Goal: Task Accomplishment & Management: Manage account settings

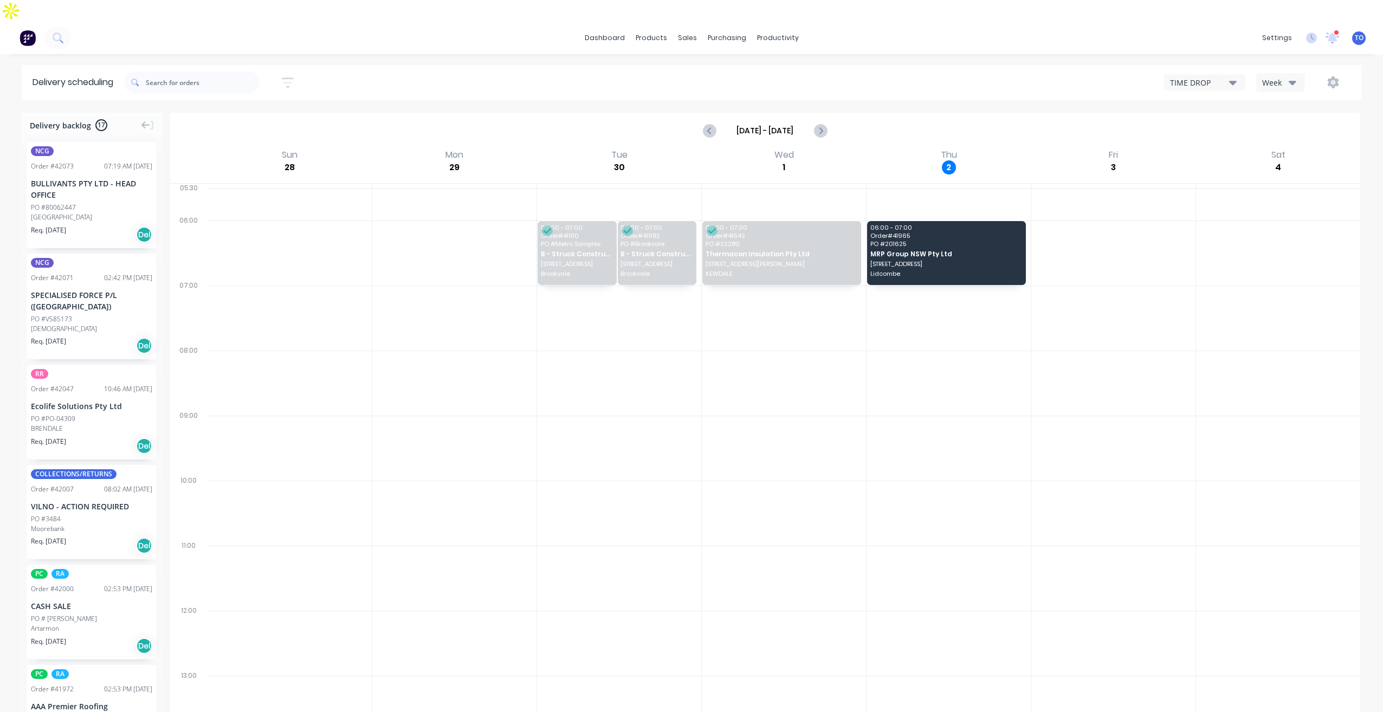
click at [1284, 77] on div "Week" at bounding box center [1277, 82] width 31 height 11
click at [1271, 122] on div "Vehicle" at bounding box center [1310, 133] width 107 height 22
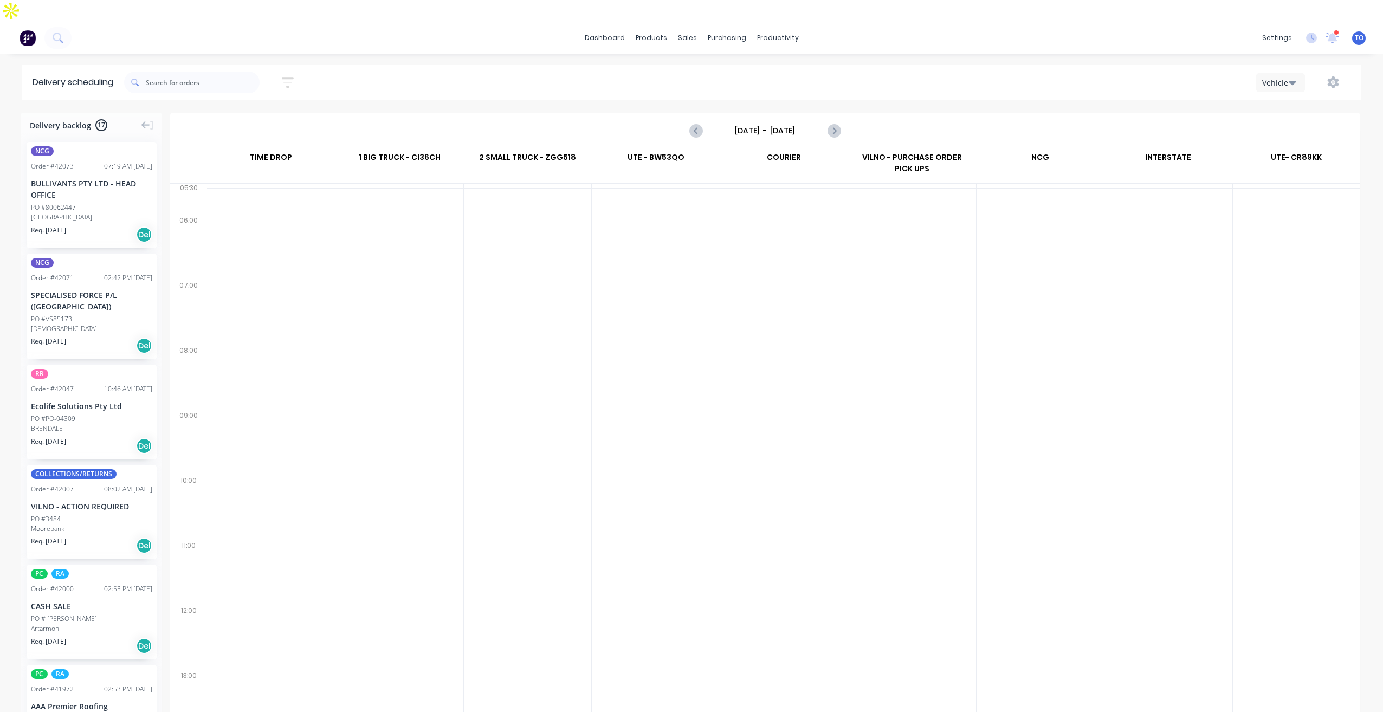
drag, startPoint x: 766, startPoint y: 95, endPoint x: 765, endPoint y: 105, distance: 9.4
click at [765, 114] on div "[DATE] - [DATE]" at bounding box center [765, 131] width 1188 height 34
click at [799, 122] on input "[DATE] - [DATE]" at bounding box center [765, 130] width 107 height 16
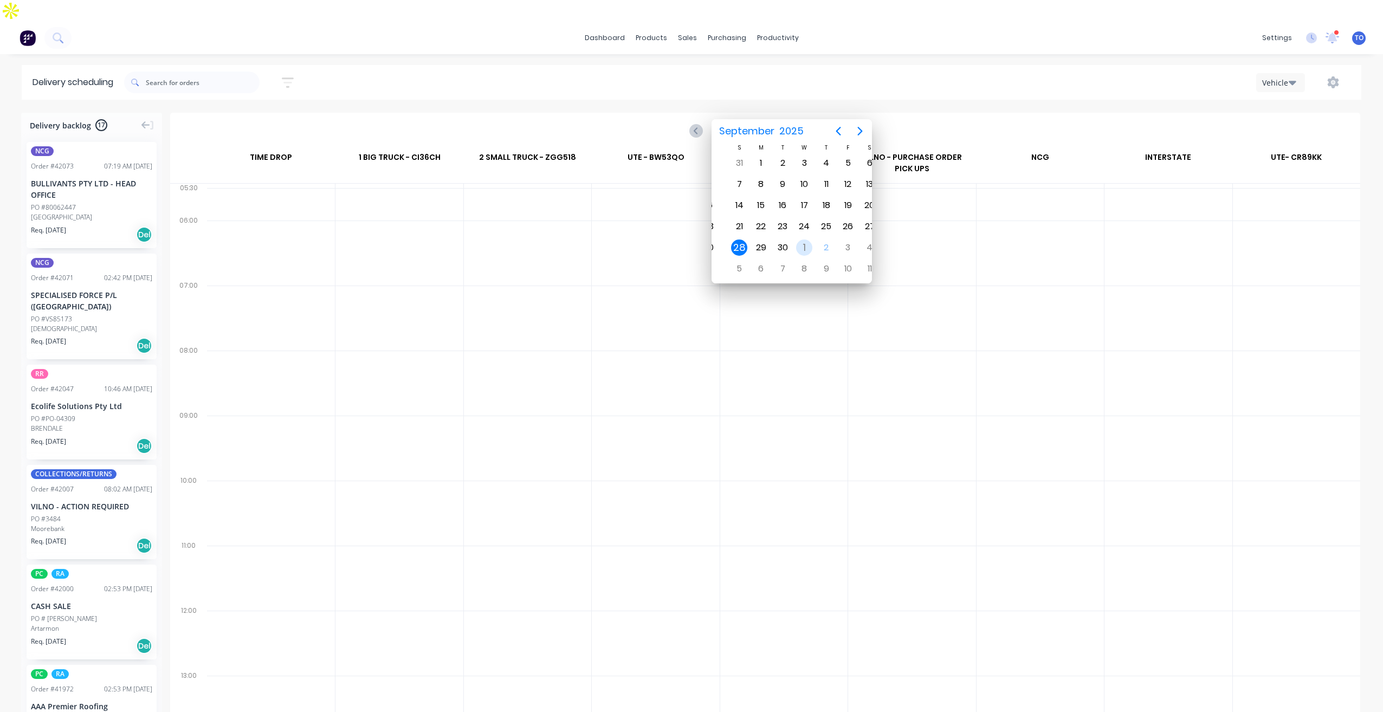
drag, startPoint x: 787, startPoint y: 238, endPoint x: 808, endPoint y: 247, distance: 21.8
click at [808, 247] on div "[DATE]" at bounding box center [804, 247] width 22 height 21
click at [814, 249] on div "2" at bounding box center [813, 248] width 16 height 16
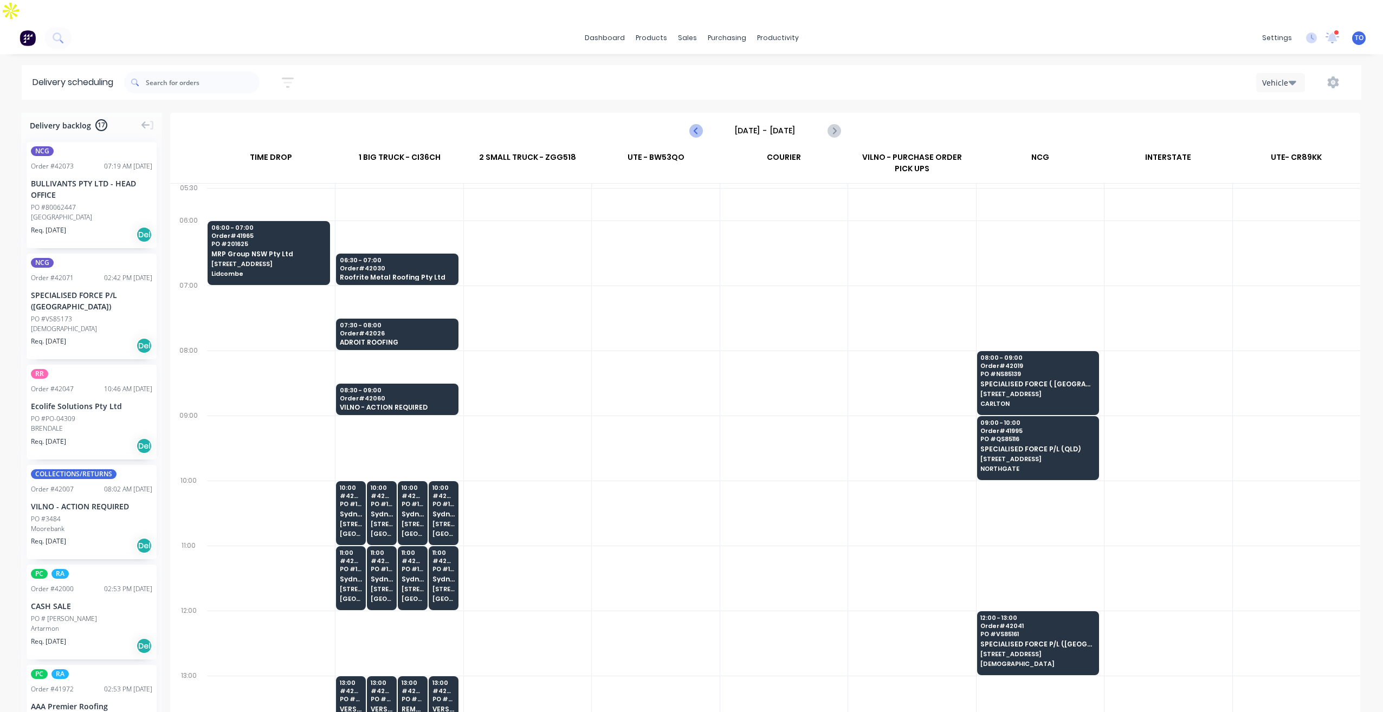
click at [699, 120] on button "Previous page" at bounding box center [697, 131] width 22 height 22
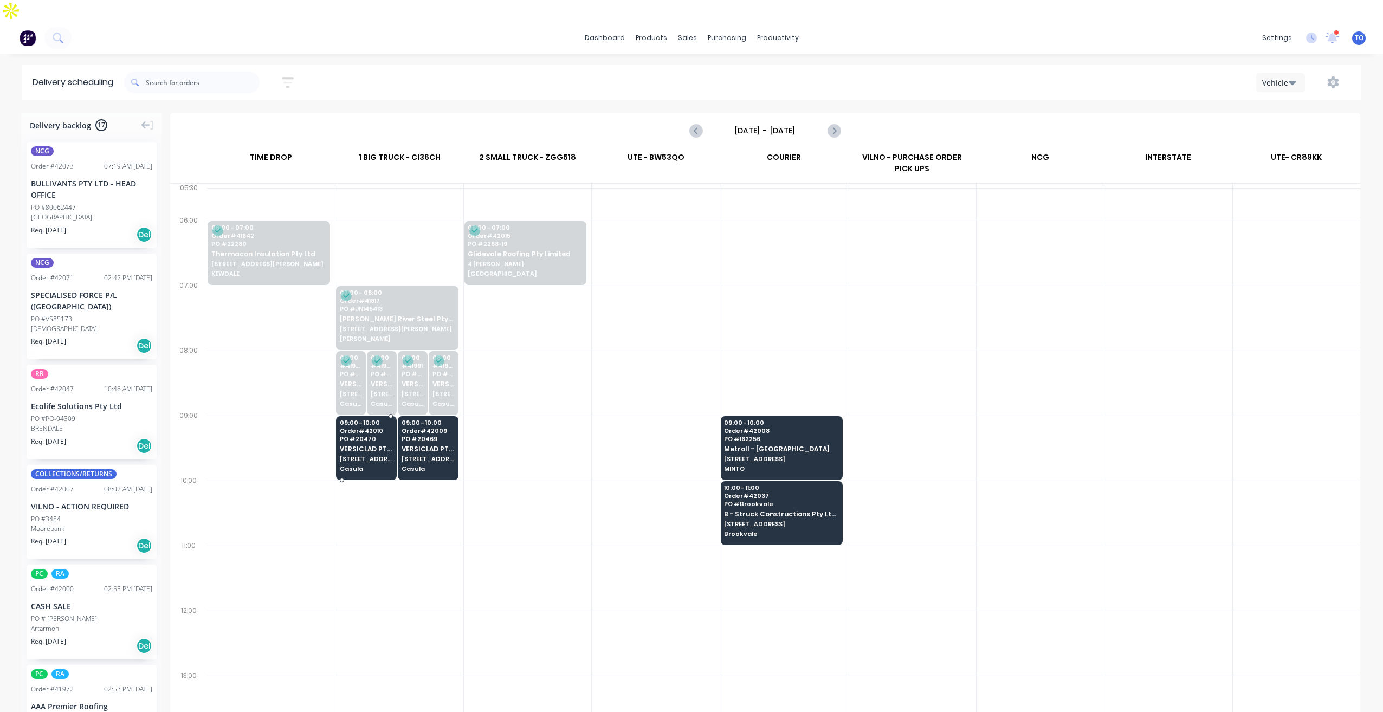
click at [374, 466] on span "Casula" at bounding box center [366, 469] width 53 height 7
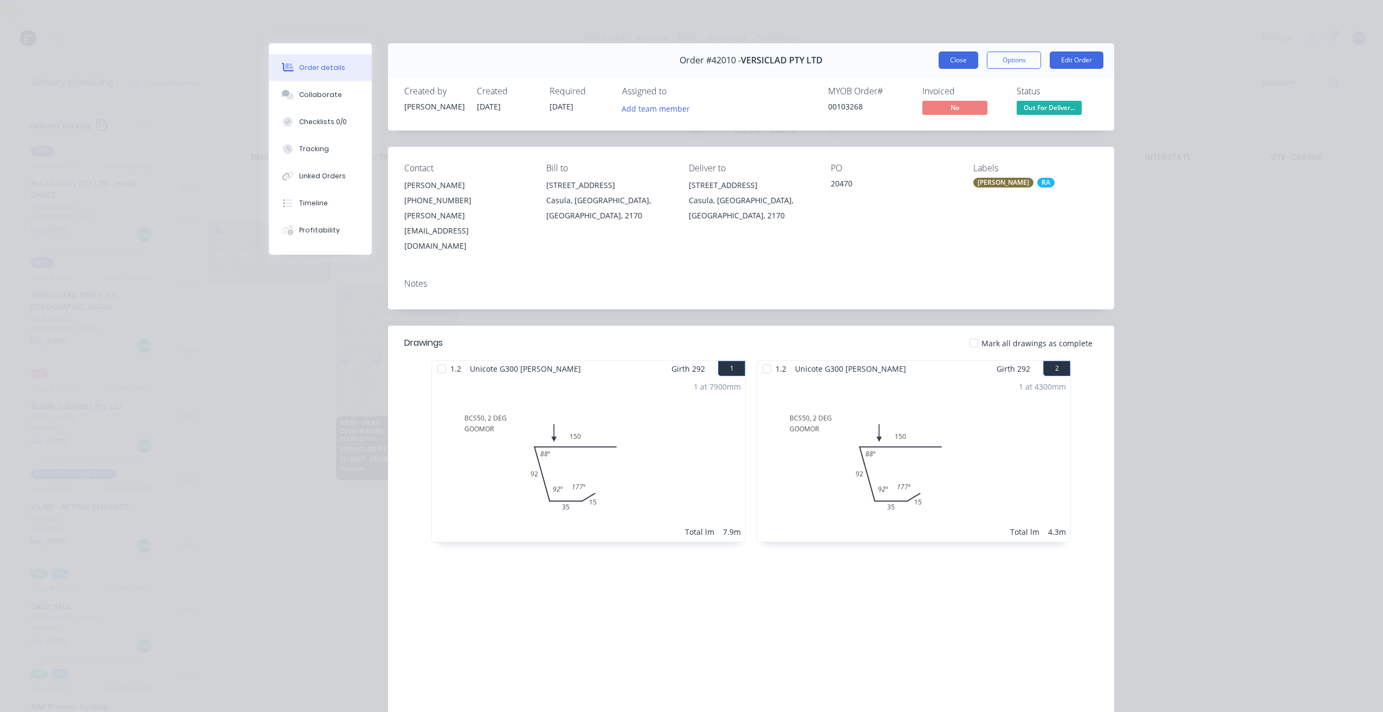
click at [958, 62] on button "Close" at bounding box center [959, 59] width 40 height 17
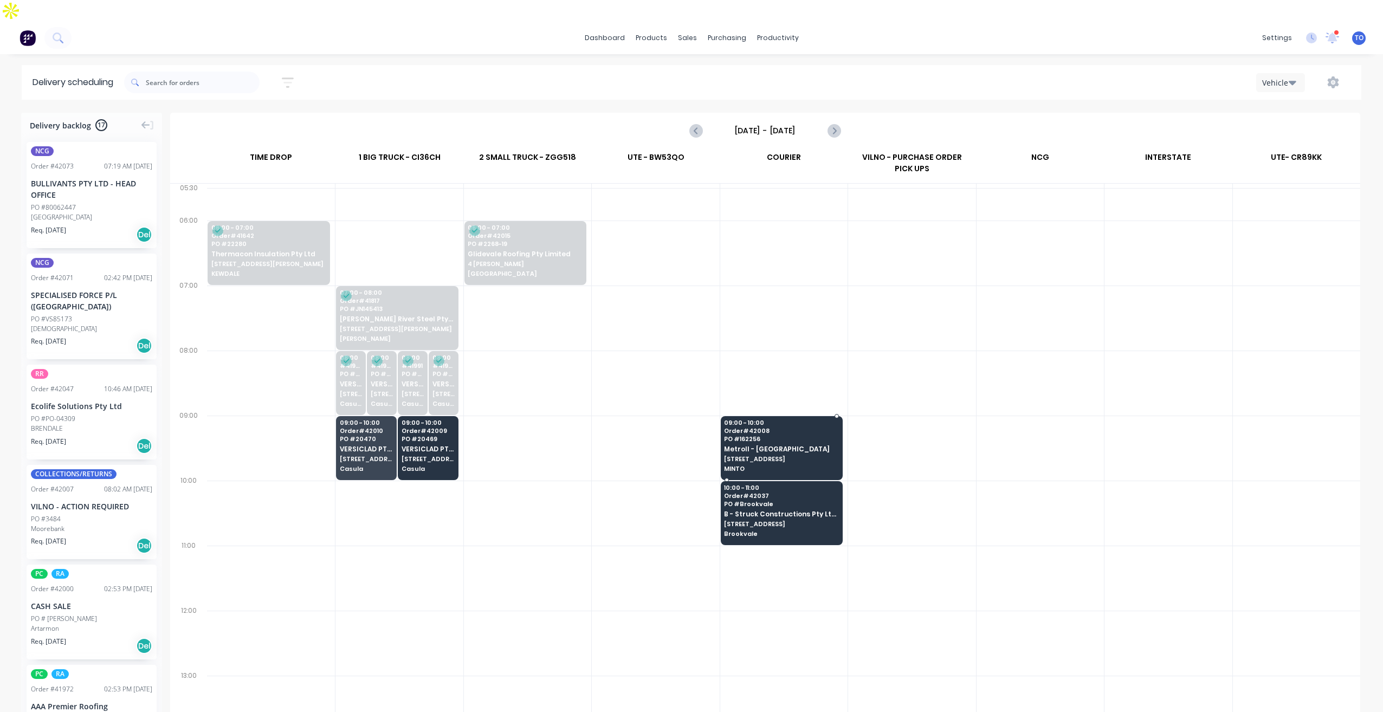
click at [787, 456] on span "[STREET_ADDRESS]" at bounding box center [781, 459] width 114 height 7
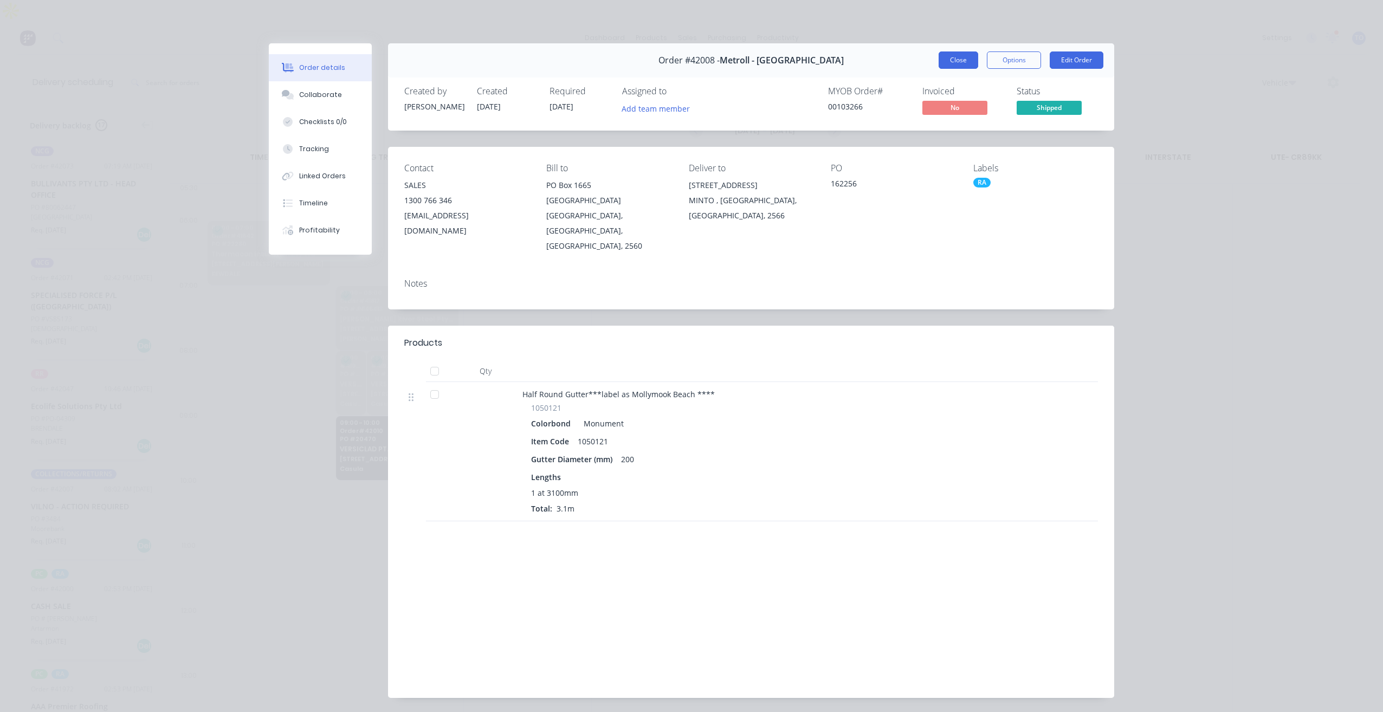
click at [960, 67] on button "Close" at bounding box center [959, 59] width 40 height 17
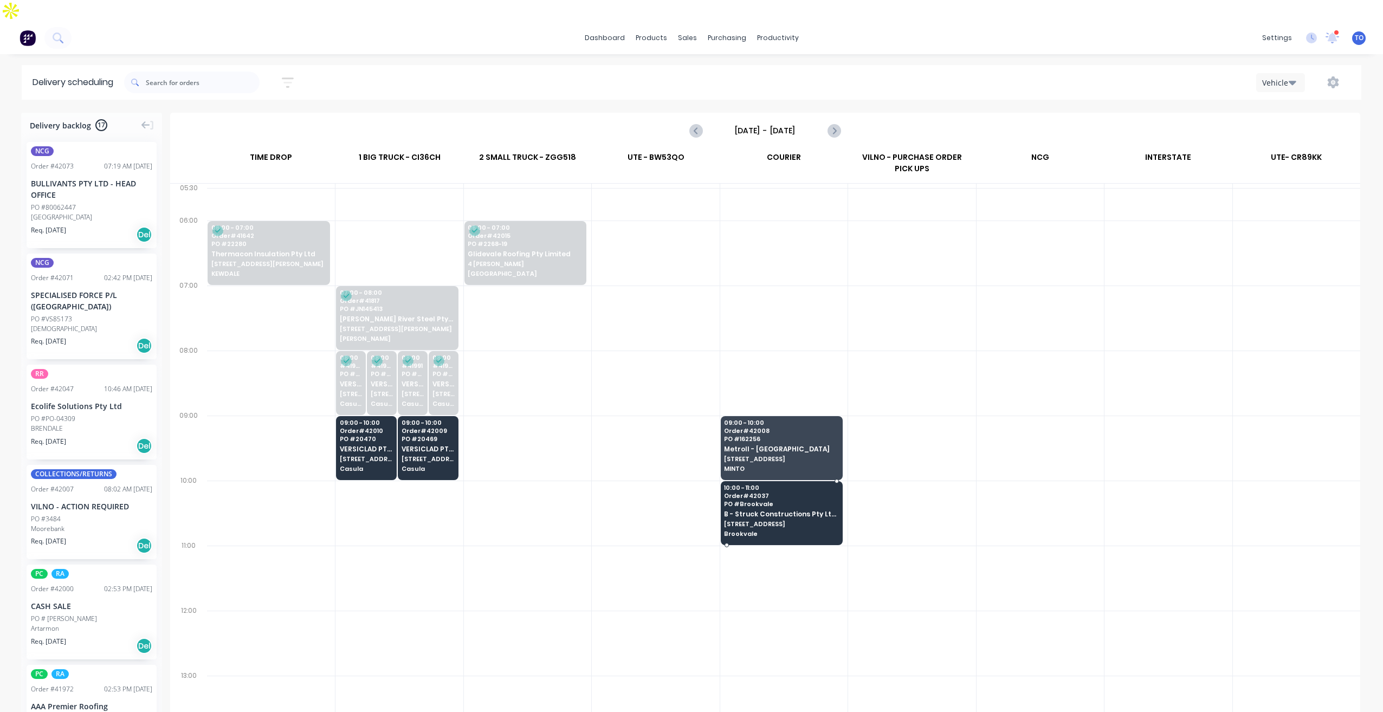
click at [771, 521] on span "[STREET_ADDRESS]" at bounding box center [781, 524] width 114 height 7
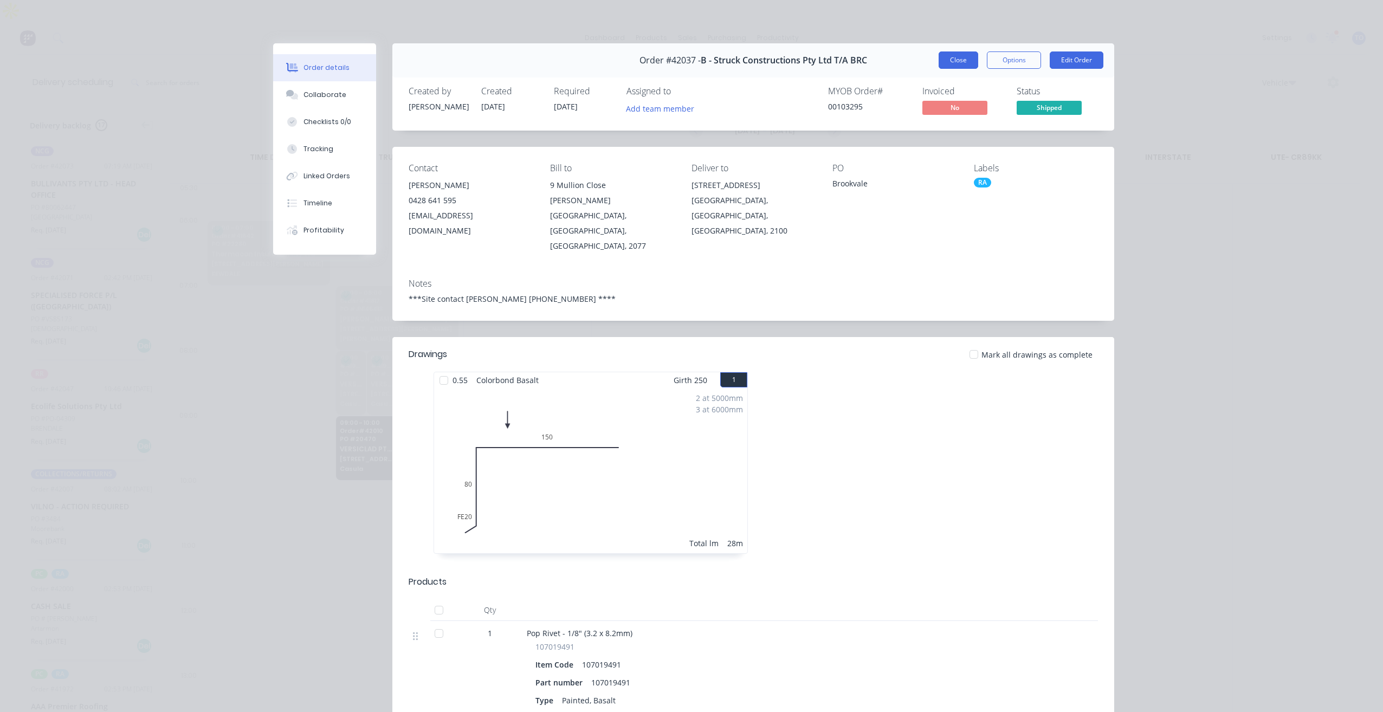
click at [952, 56] on button "Close" at bounding box center [959, 59] width 40 height 17
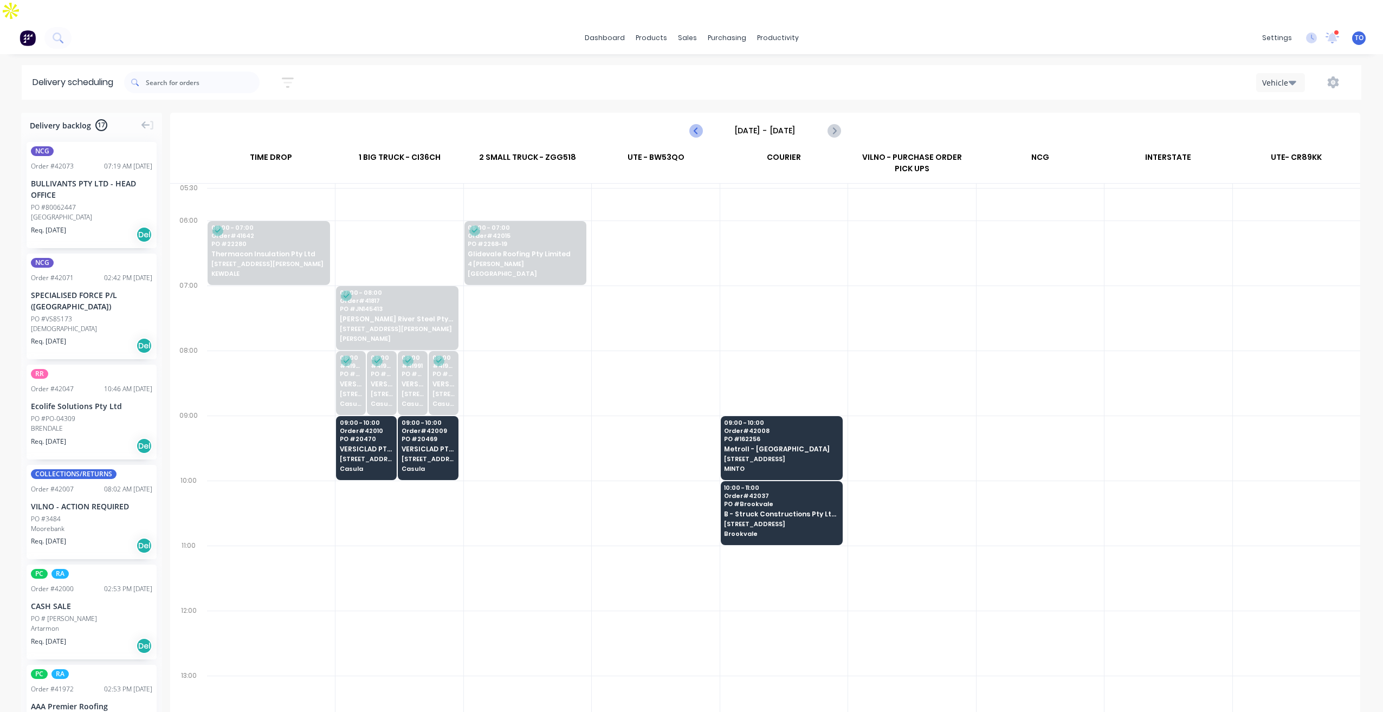
click at [690, 124] on icon "Previous page" at bounding box center [696, 130] width 13 height 13
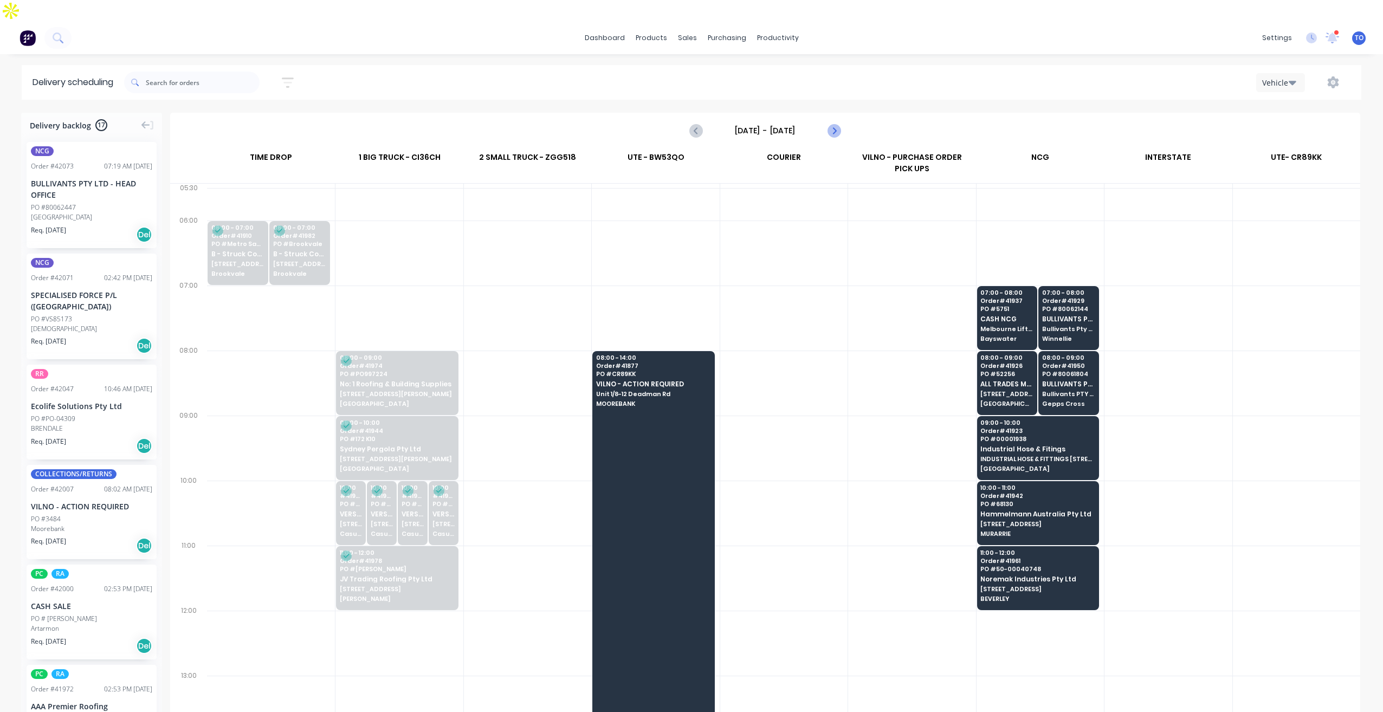
click at [835, 126] on icon "Next page" at bounding box center [833, 130] width 5 height 9
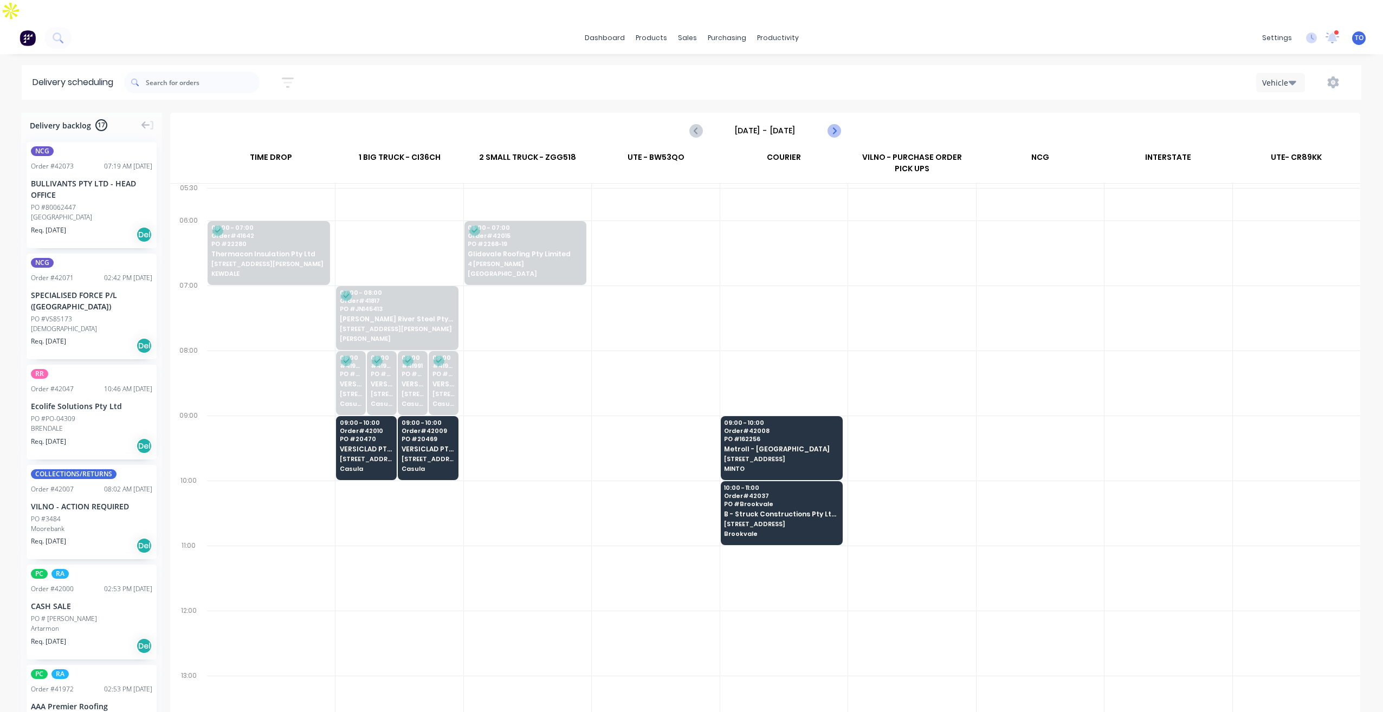
click at [835, 126] on icon "Next page" at bounding box center [833, 130] width 5 height 9
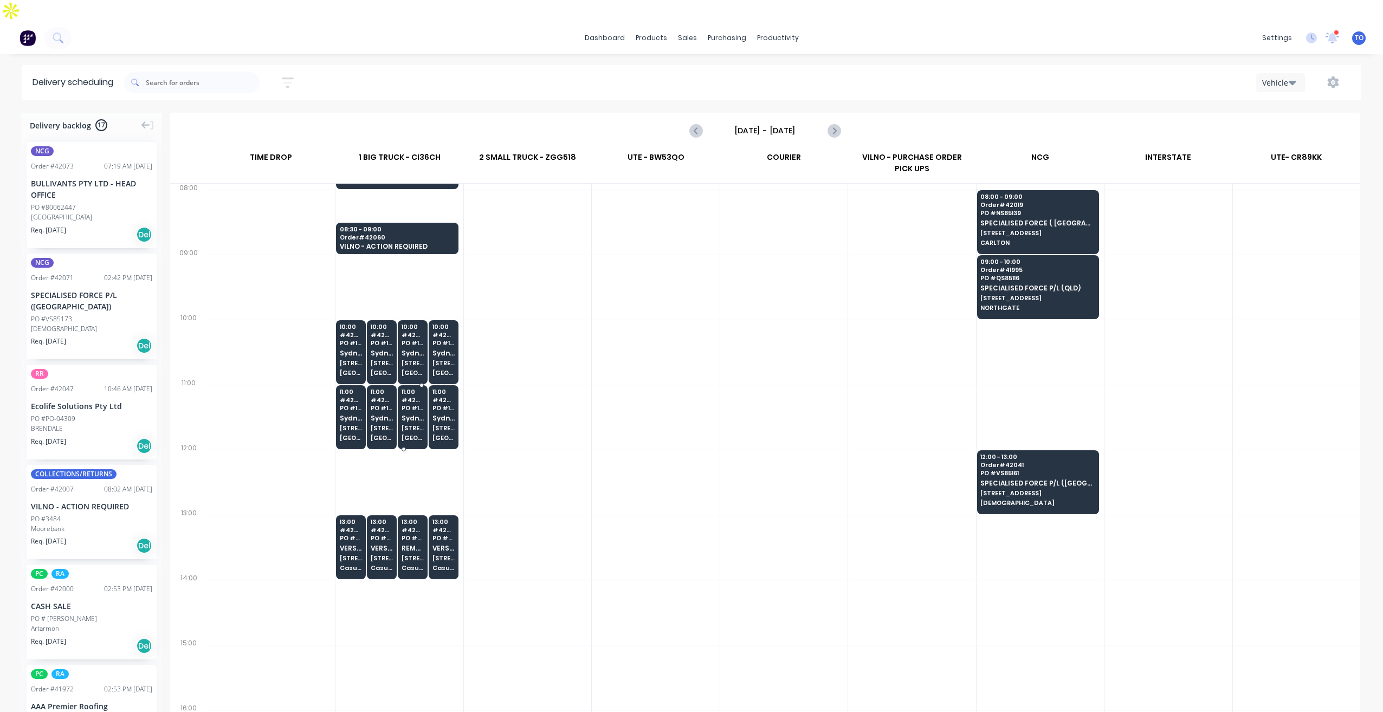
scroll to position [163, 0]
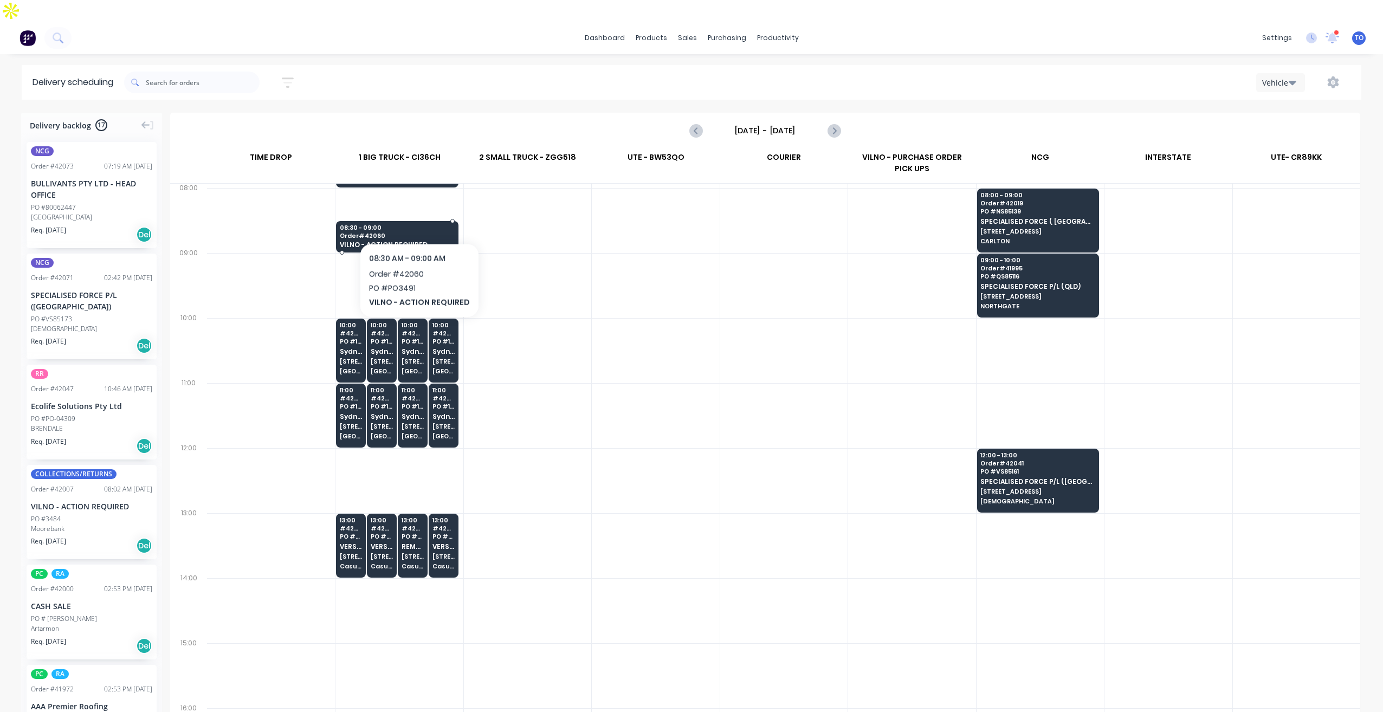
click at [417, 233] on span "Order # 42060" at bounding box center [397, 236] width 114 height 7
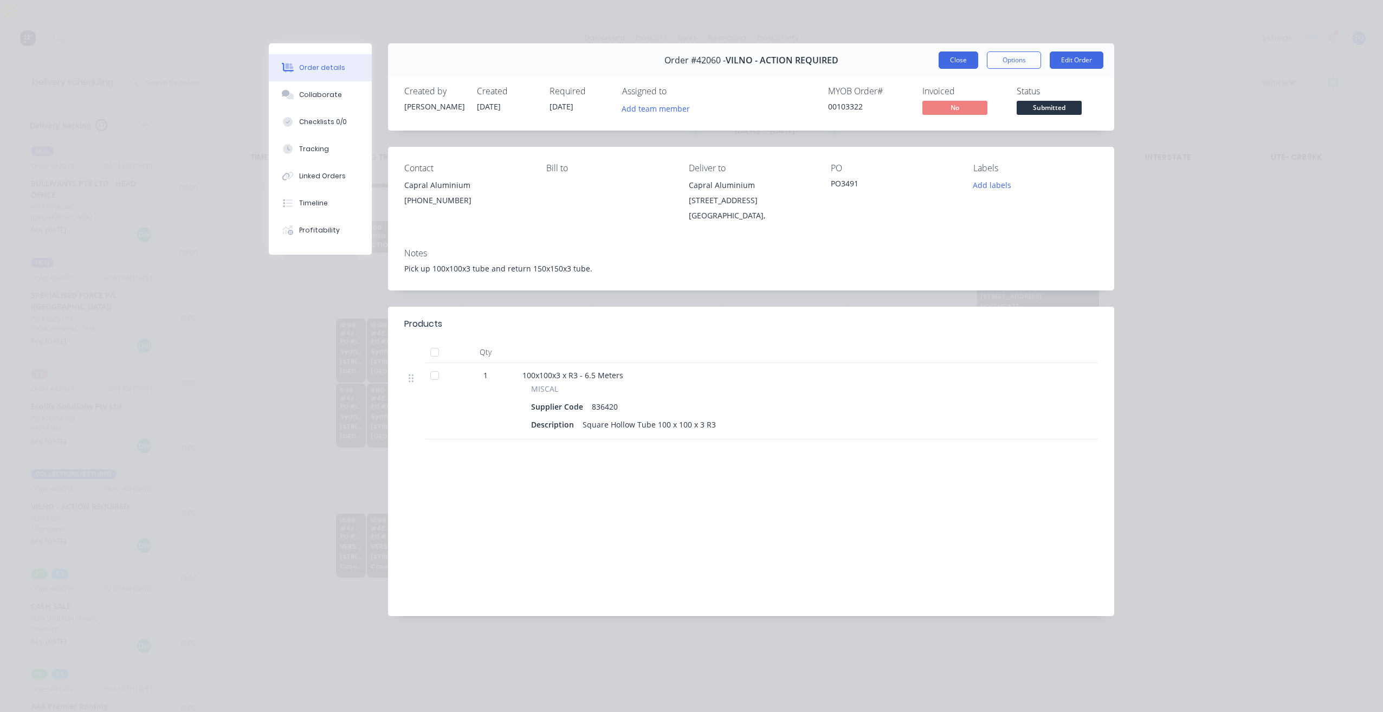
click at [956, 64] on button "Close" at bounding box center [959, 59] width 40 height 17
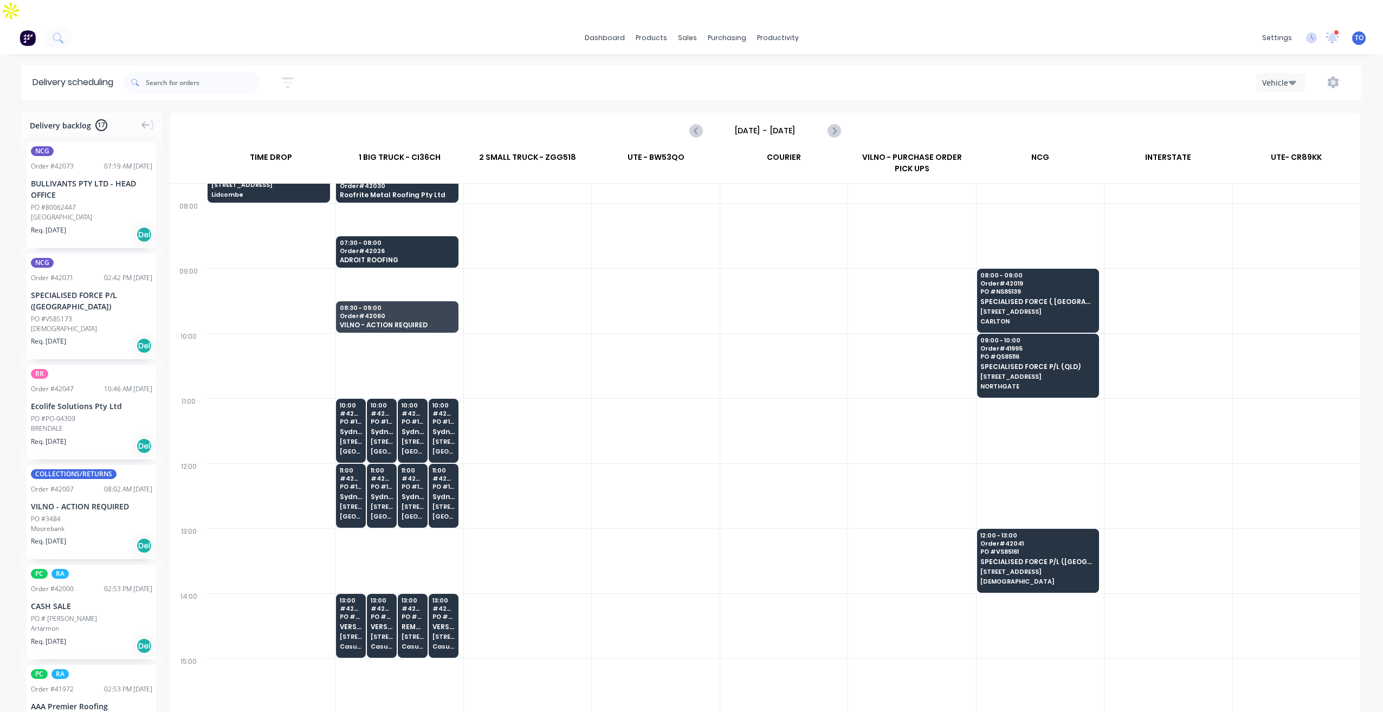
scroll to position [0, 0]
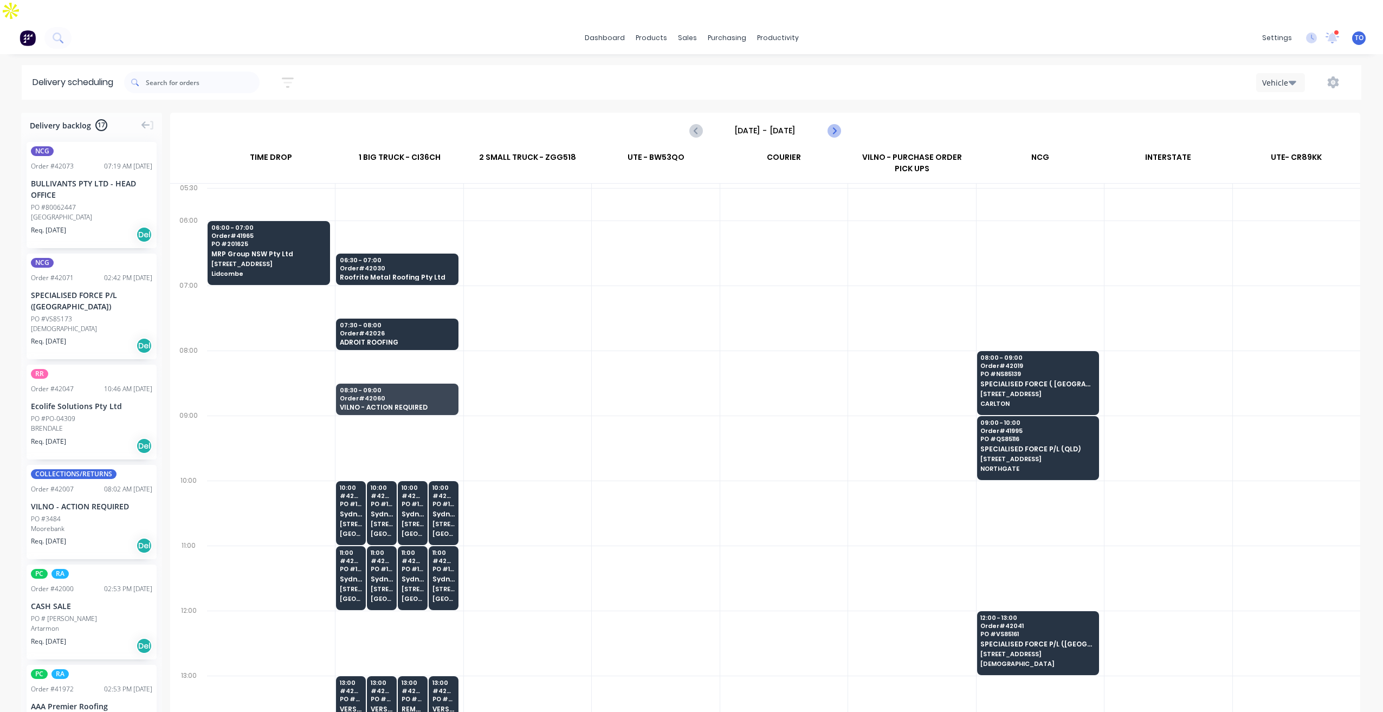
click at [835, 126] on icon "Next page" at bounding box center [833, 130] width 5 height 9
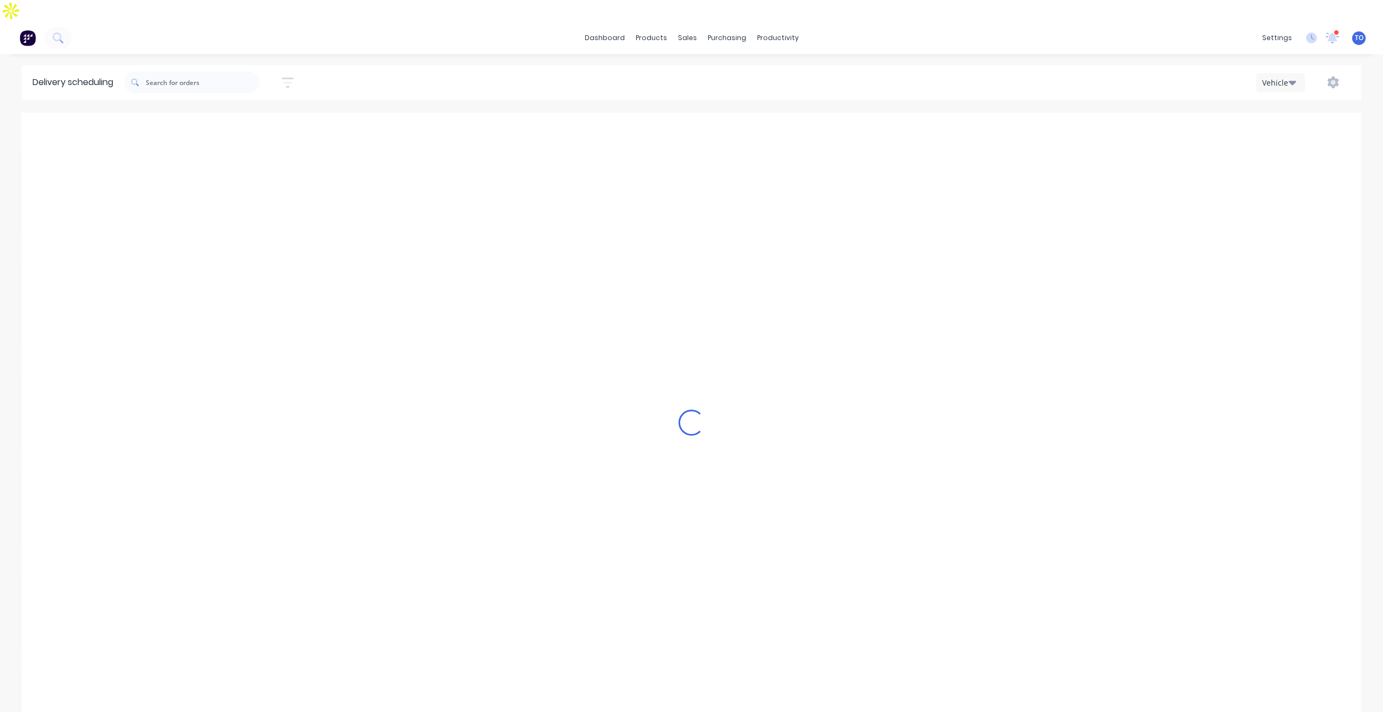
type input "[DATE] - [DATE]"
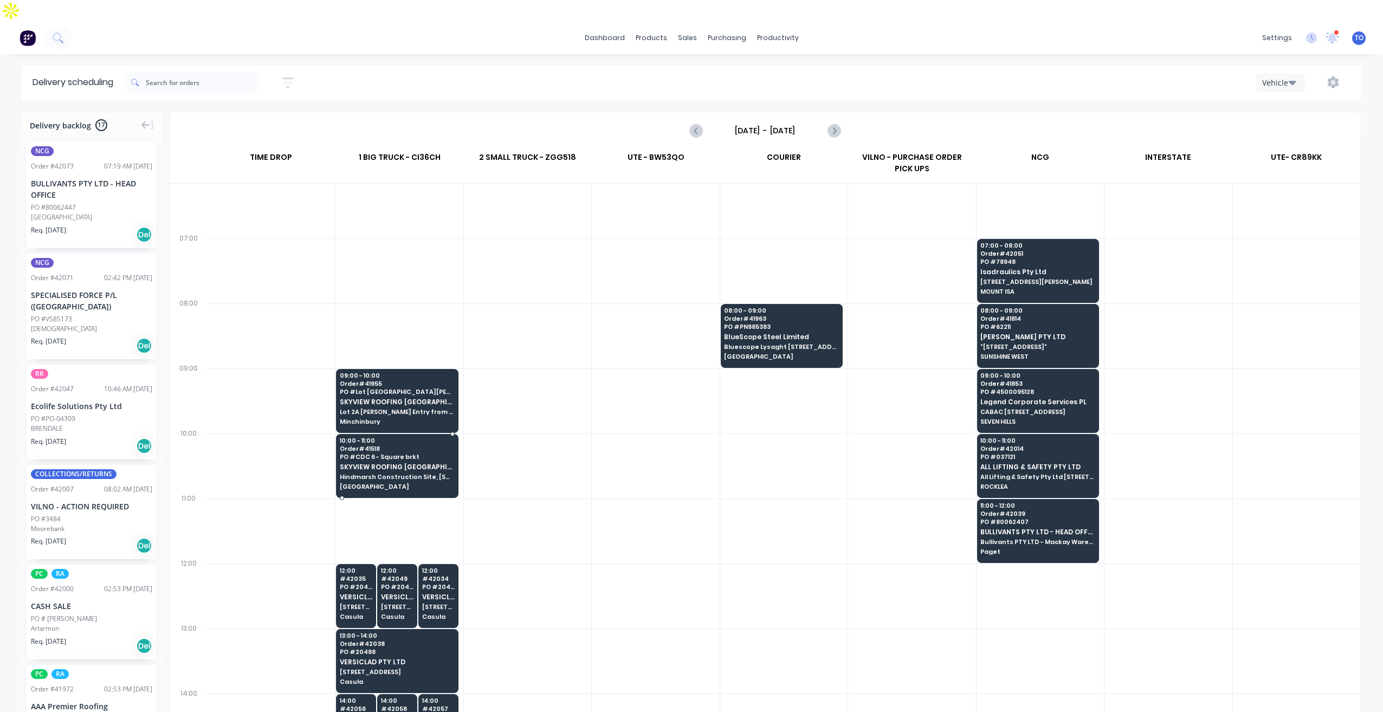
scroll to position [108, 0]
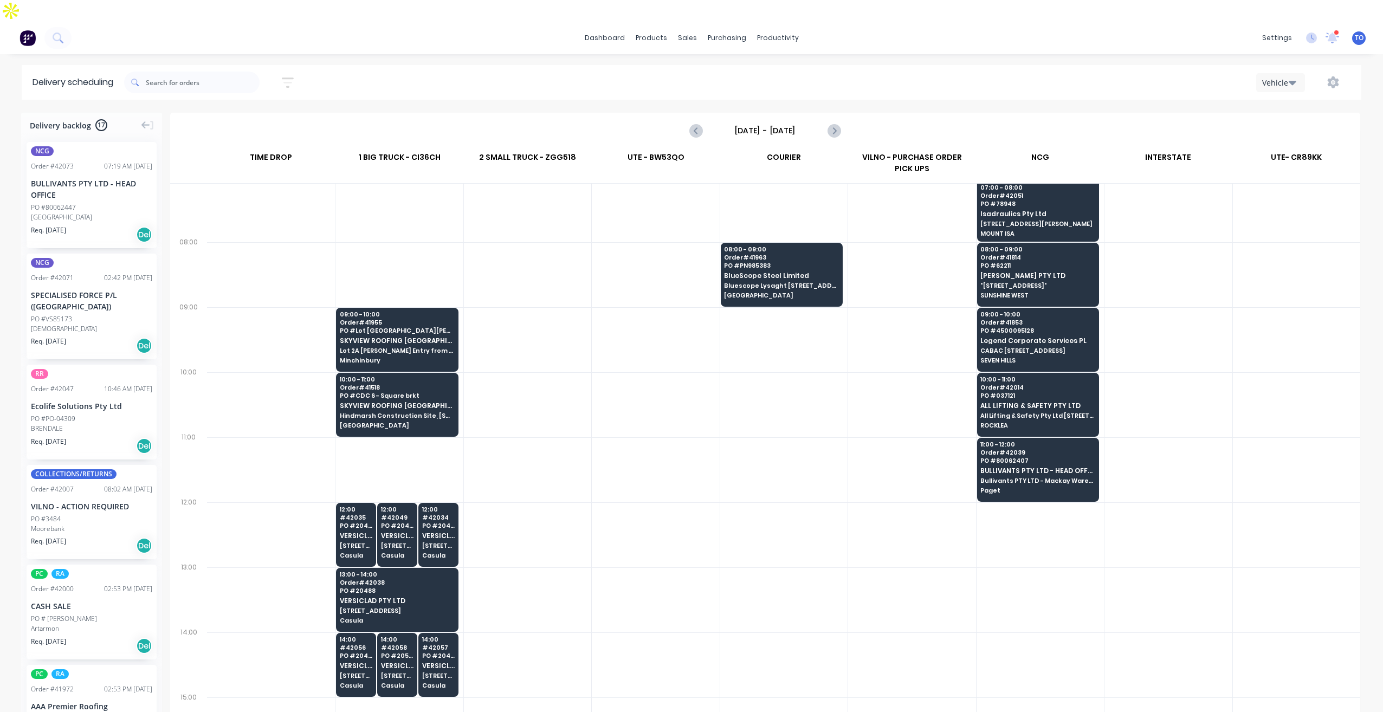
click at [94, 22] on div "dashboard products sales purchasing productivity dashboard products Product Cat…" at bounding box center [691, 38] width 1383 height 33
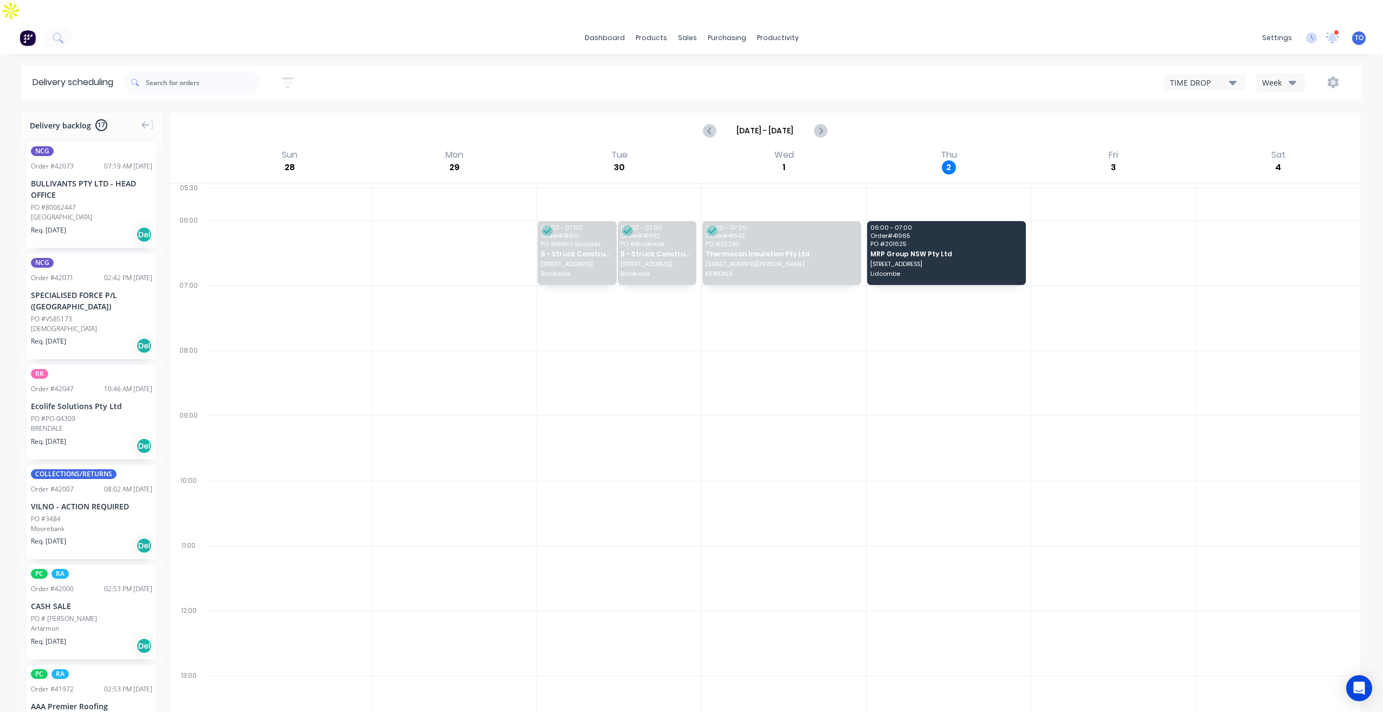
click at [980, 73] on div "TIME DROP Week" at bounding box center [1041, 83] width 619 height 20
click at [792, 70] on div "Planner" at bounding box center [792, 74] width 25 height 10
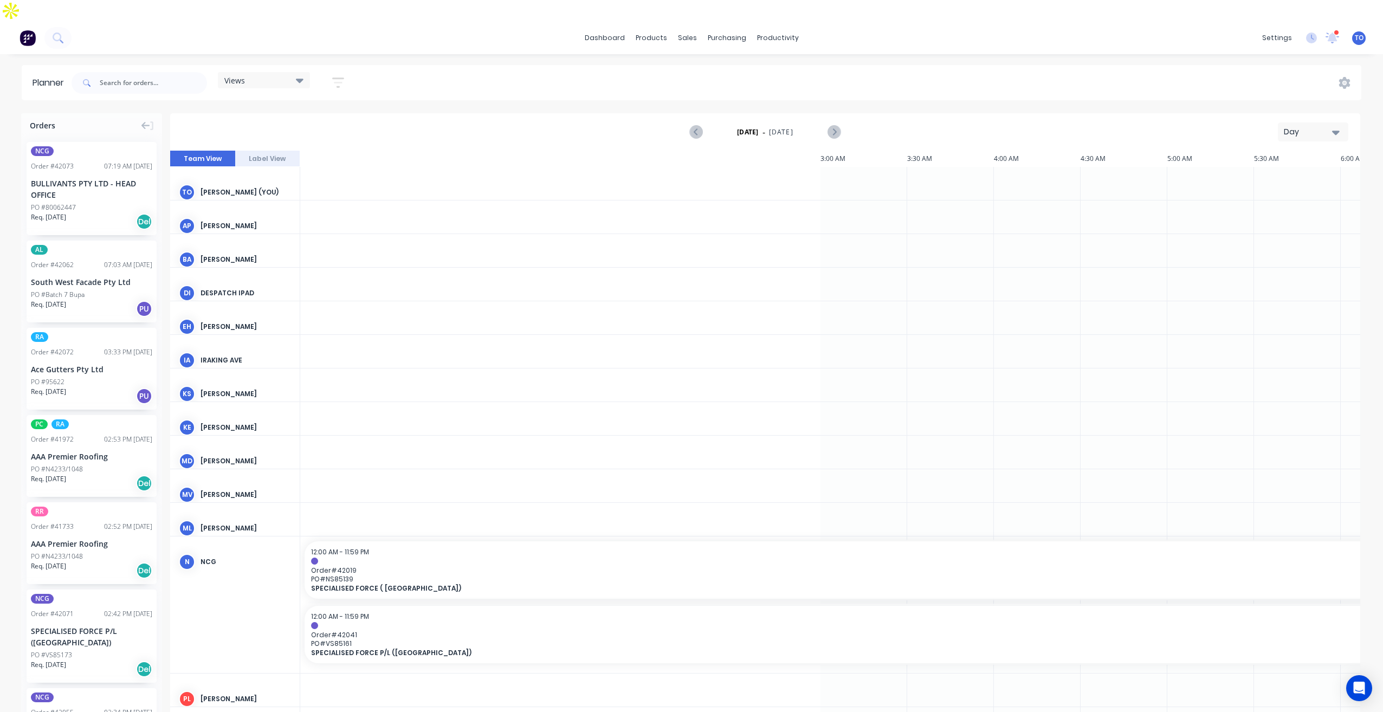
scroll to position [0, 1215]
click at [1327, 126] on div "Day" at bounding box center [1309, 131] width 50 height 11
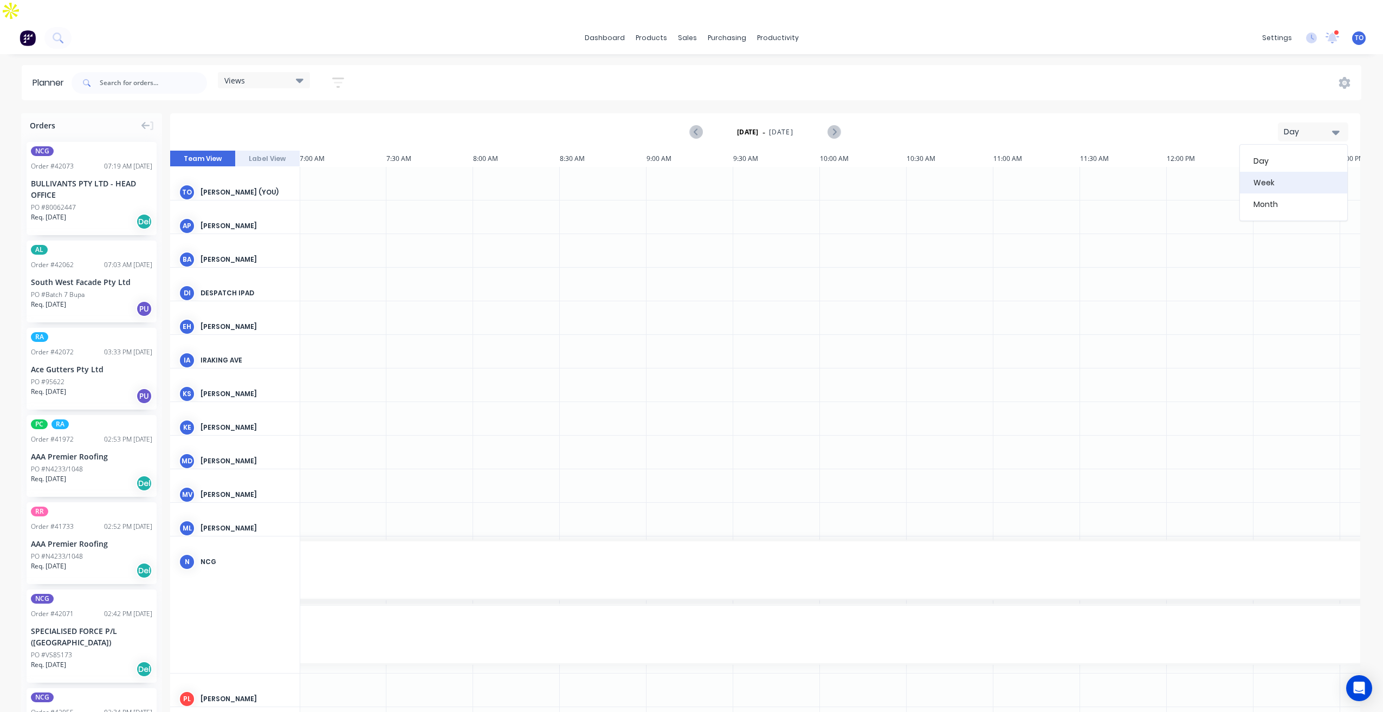
click at [1272, 172] on div "Week" at bounding box center [1293, 183] width 107 height 22
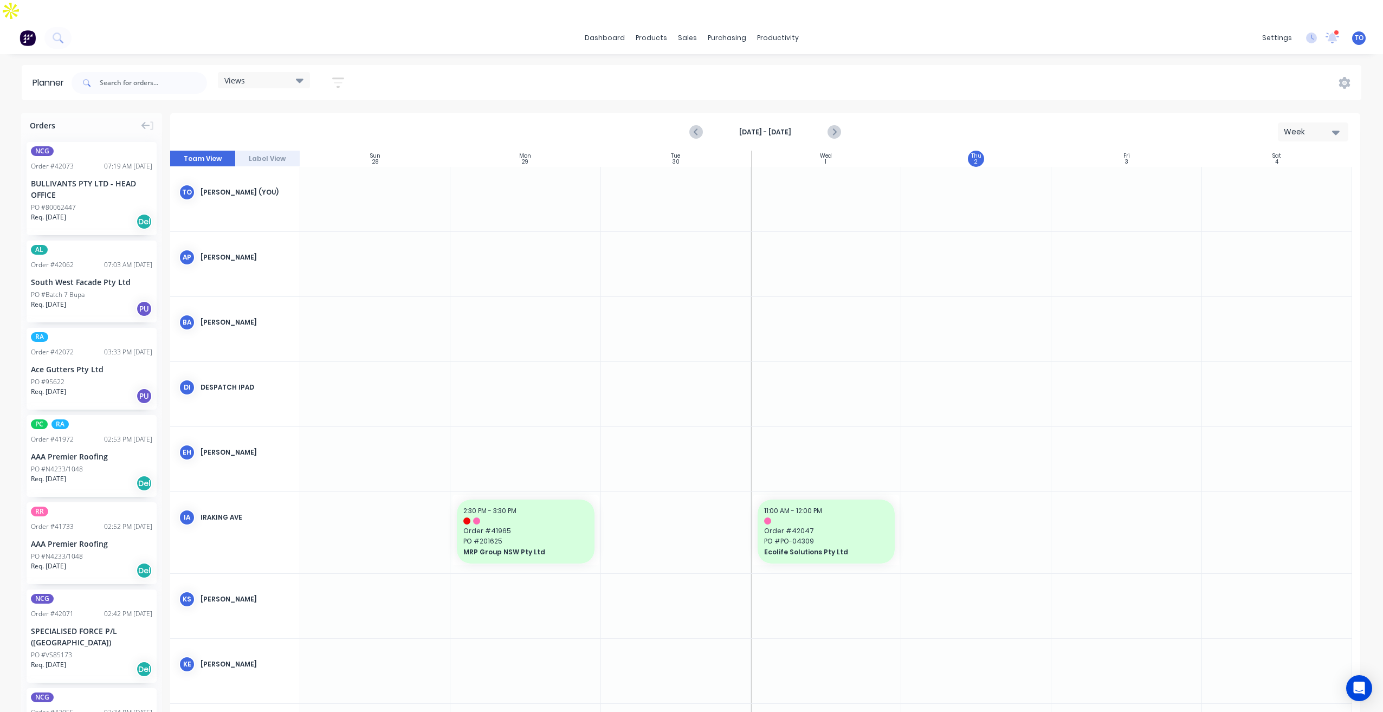
click at [759, 127] on strong "Sep 28th - Oct 4th" at bounding box center [765, 132] width 108 height 10
click at [338, 76] on icon "button" at bounding box center [338, 83] width 12 height 14
click at [298, 118] on div "Show/Hide users" at bounding box center [280, 123] width 75 height 11
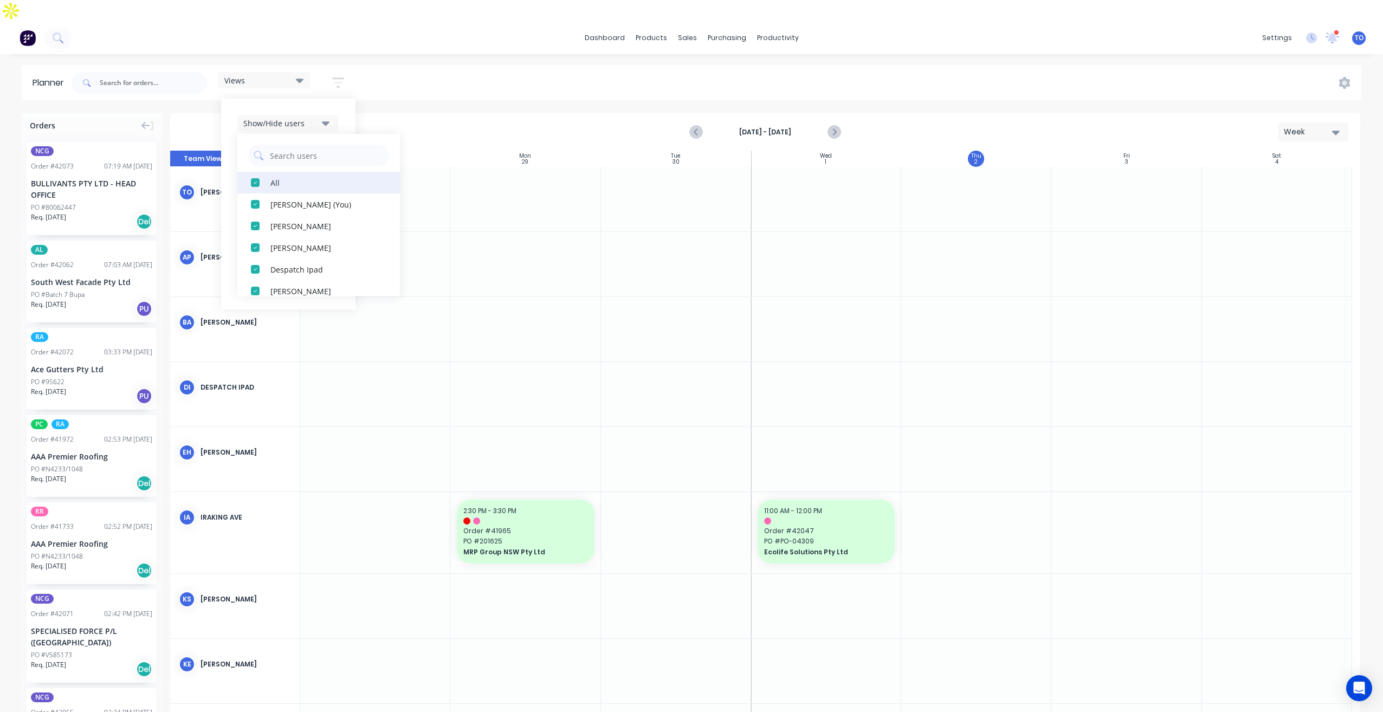
click at [291, 177] on div "All" at bounding box center [324, 182] width 108 height 11
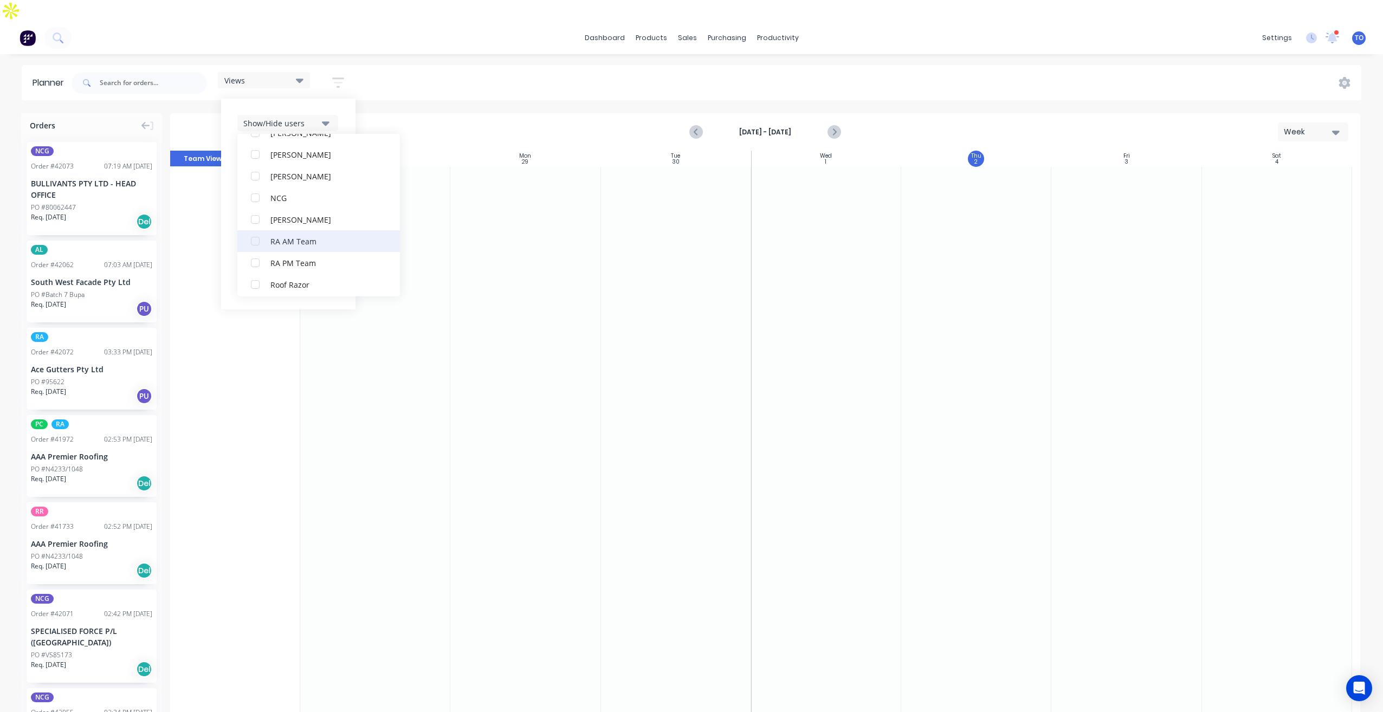
scroll to position [271, 0]
click at [292, 231] on div "RA PM Team" at bounding box center [324, 236] width 108 height 11
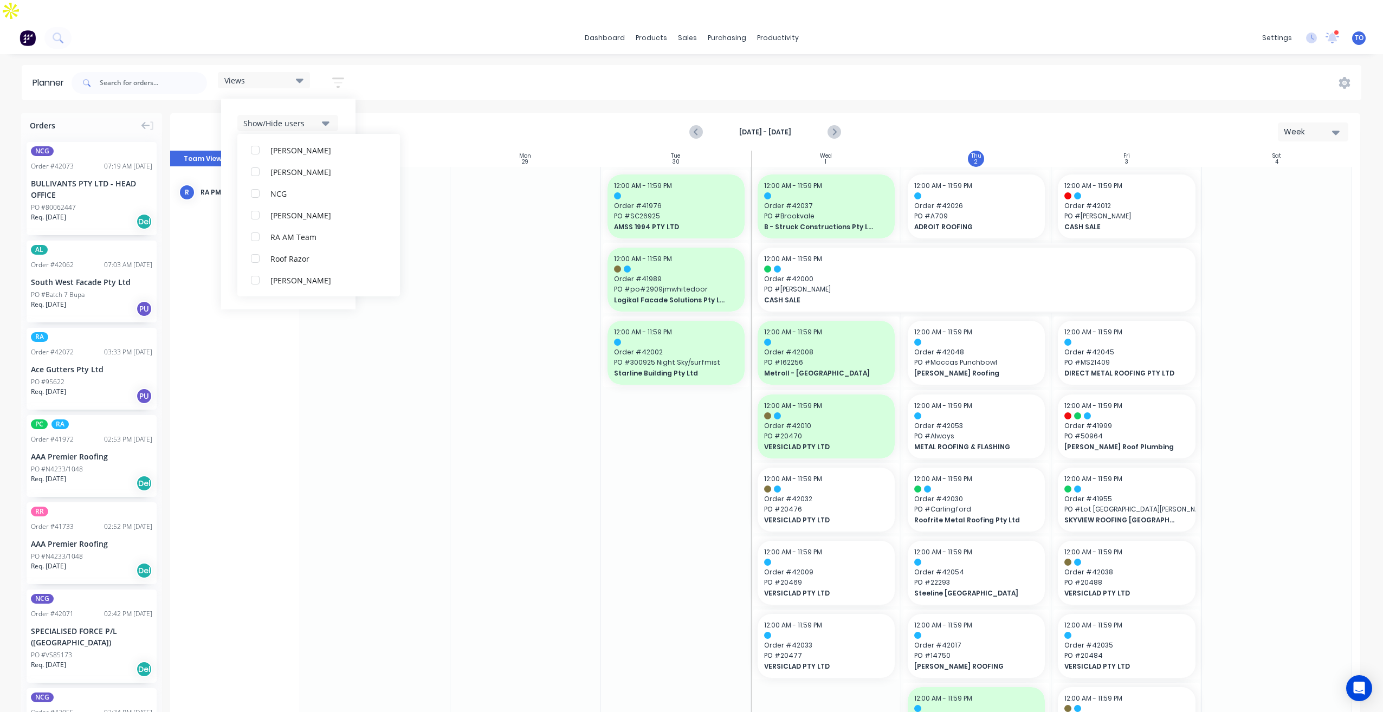
scroll to position [0, 0]
click at [455, 80] on div "Planner Views Save new view None (Default) edit Iraking edit kyle edit Michael'…" at bounding box center [691, 399] width 1383 height 668
drag, startPoint x: 336, startPoint y: 61, endPoint x: 337, endPoint y: 69, distance: 8.2
click at [337, 76] on icon "button" at bounding box center [338, 83] width 12 height 14
click at [296, 115] on div "Show/Hide users Show/Hide orders Filter by status Filter by assignee Filter by …" at bounding box center [288, 204] width 102 height 178
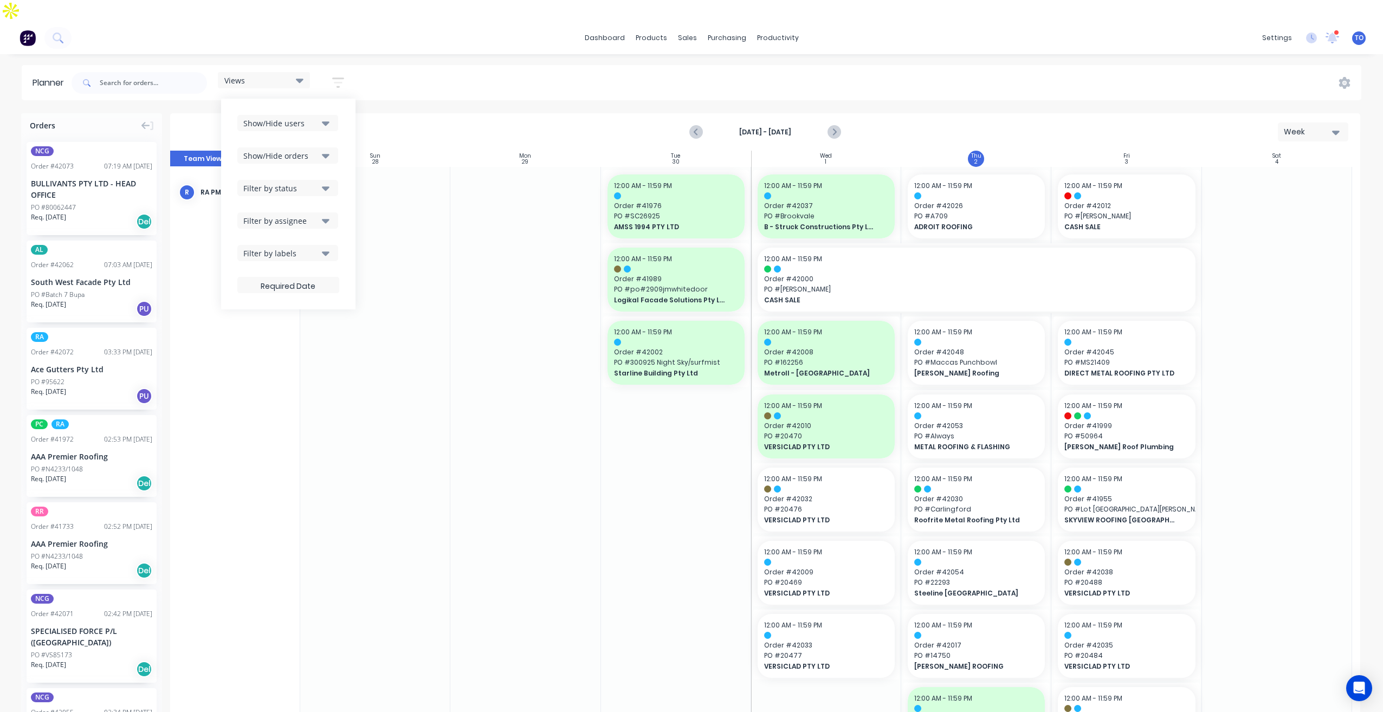
click at [298, 150] on div "Show/Hide orders" at bounding box center [280, 155] width 75 height 11
click at [287, 172] on button "All" at bounding box center [318, 183] width 163 height 22
click at [289, 220] on div "Unscheduled" at bounding box center [324, 225] width 108 height 11
click at [359, 126] on div "Sep 28th - Oct 4th Week" at bounding box center [765, 131] width 1188 height 35
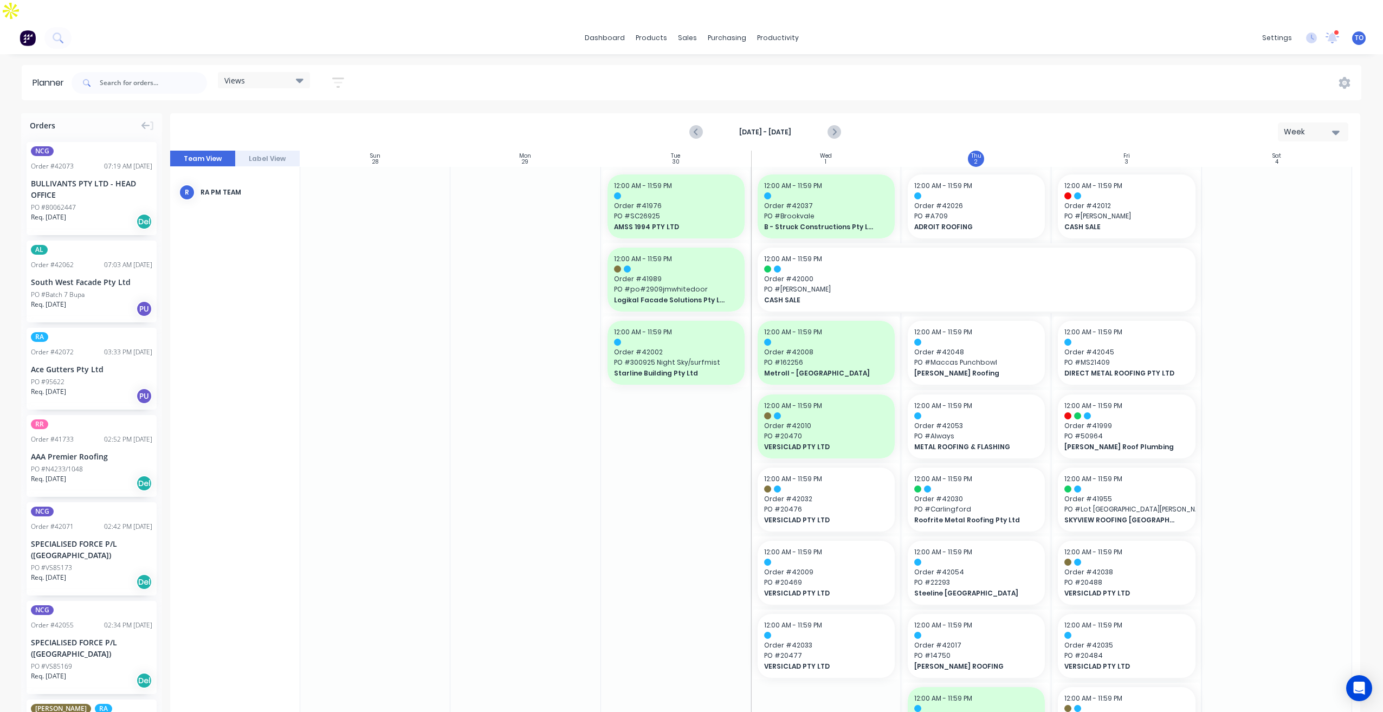
drag, startPoint x: 336, startPoint y: 67, endPoint x: 332, endPoint y: 116, distance: 49.5
click at [337, 76] on icon "button" at bounding box center [338, 83] width 12 height 14
click at [315, 215] on div "Filter by assignee" at bounding box center [280, 220] width 75 height 11
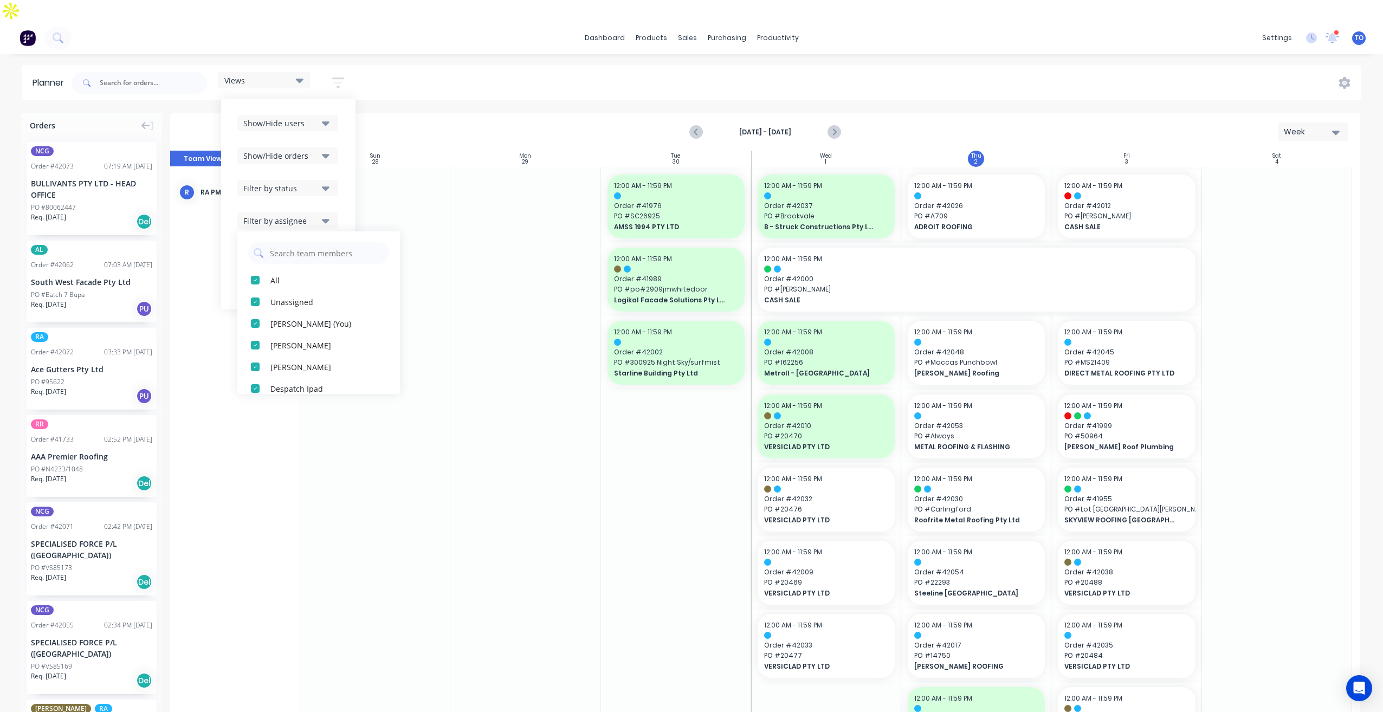
click at [324, 182] on icon "button" at bounding box center [326, 188] width 8 height 12
click at [279, 242] on div "All" at bounding box center [324, 247] width 108 height 11
click at [350, 148] on div "Show/Hide users Show/Hide orders Filter by status All Draft Quote Archived Deli…" at bounding box center [288, 204] width 134 height 211
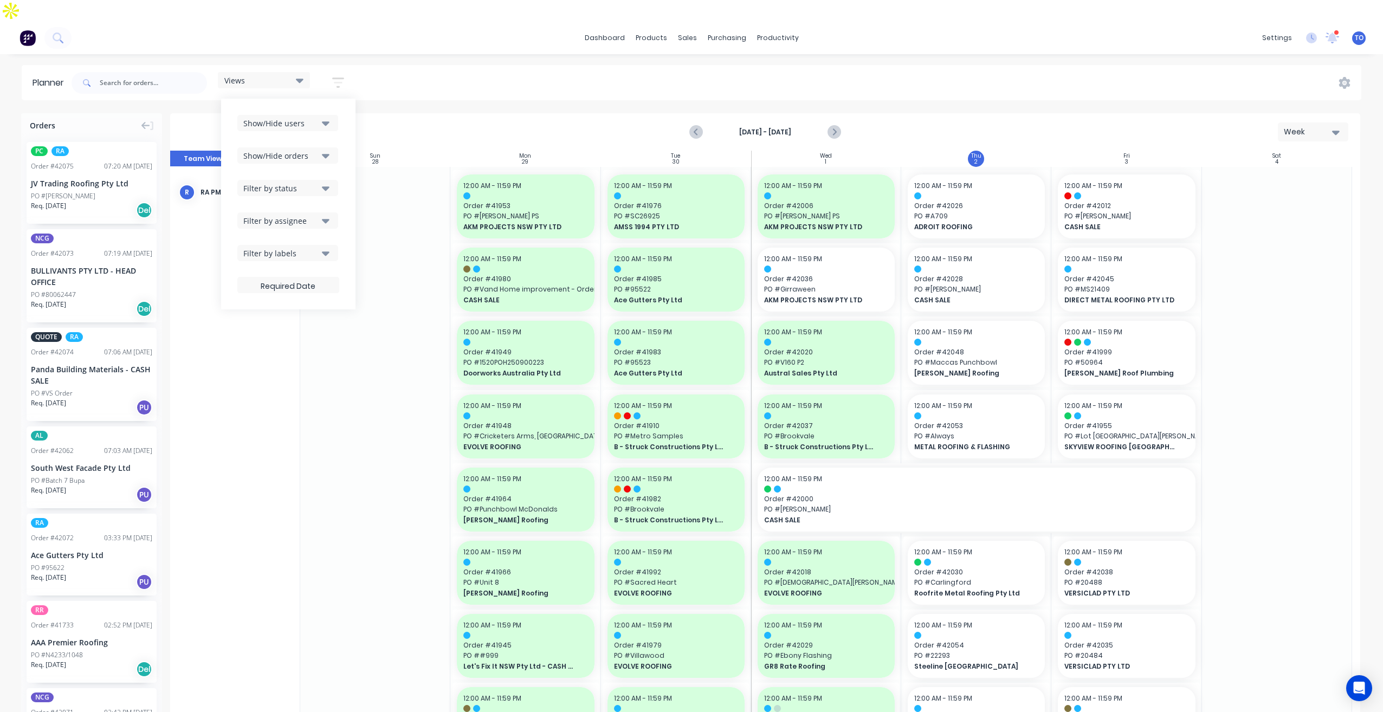
click at [658, 67] on div "Views Save new view None (Default) edit Iraking edit kyle edit Michael's View e…" at bounding box center [715, 83] width 1292 height 33
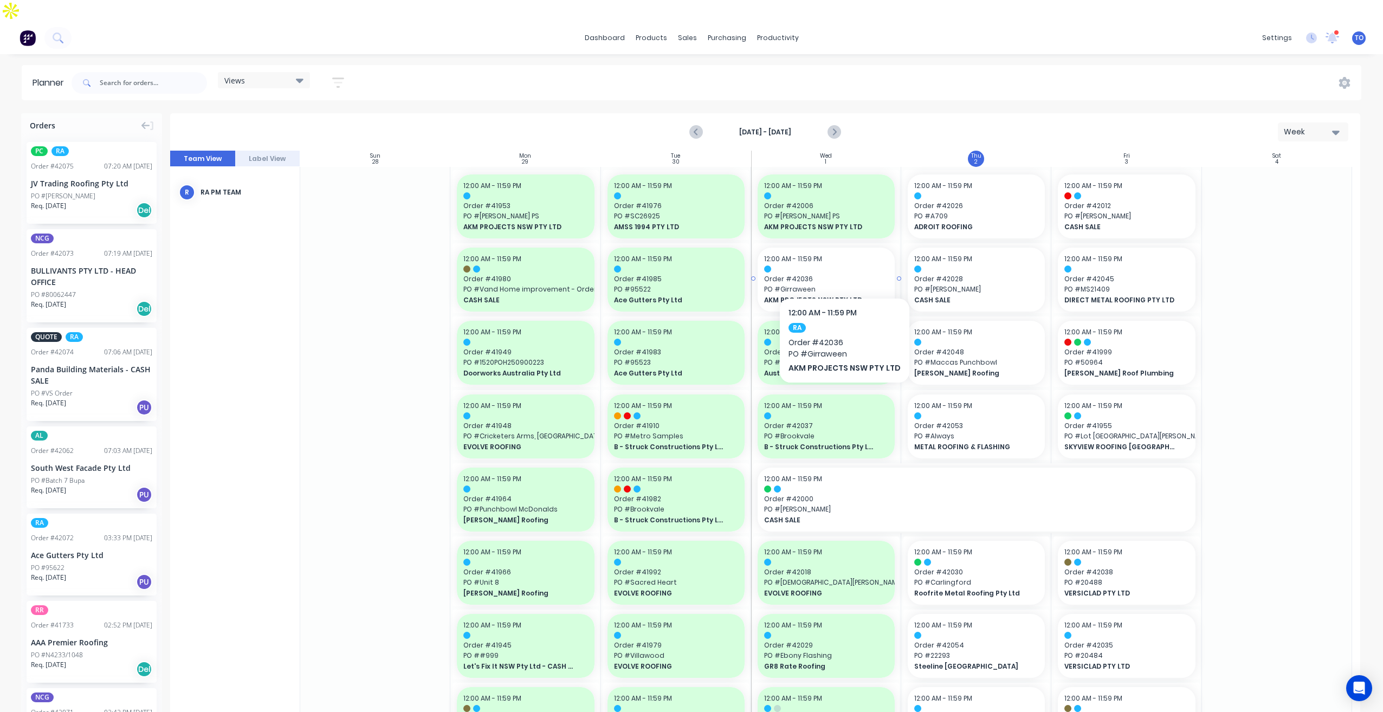
click at [842, 285] on span "PO # Girraween" at bounding box center [826, 290] width 124 height 10
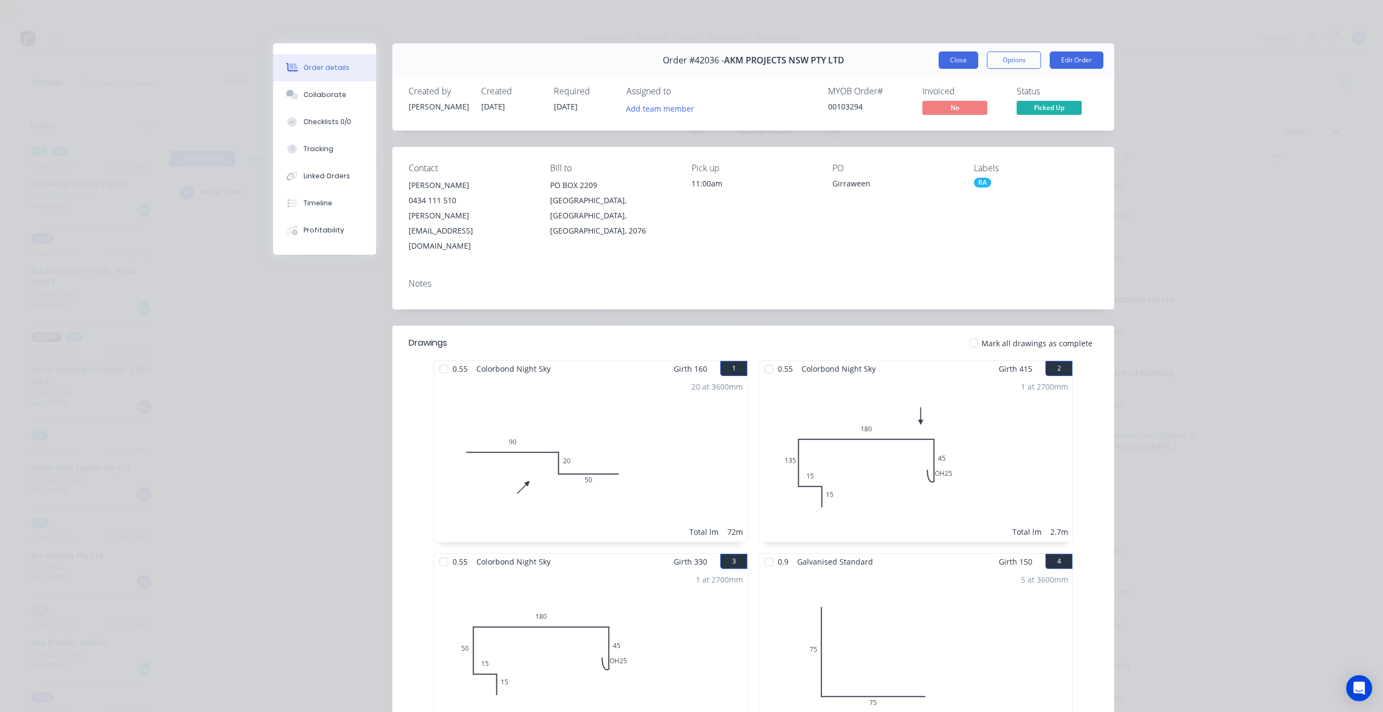
click at [939, 62] on button "Close" at bounding box center [959, 59] width 40 height 17
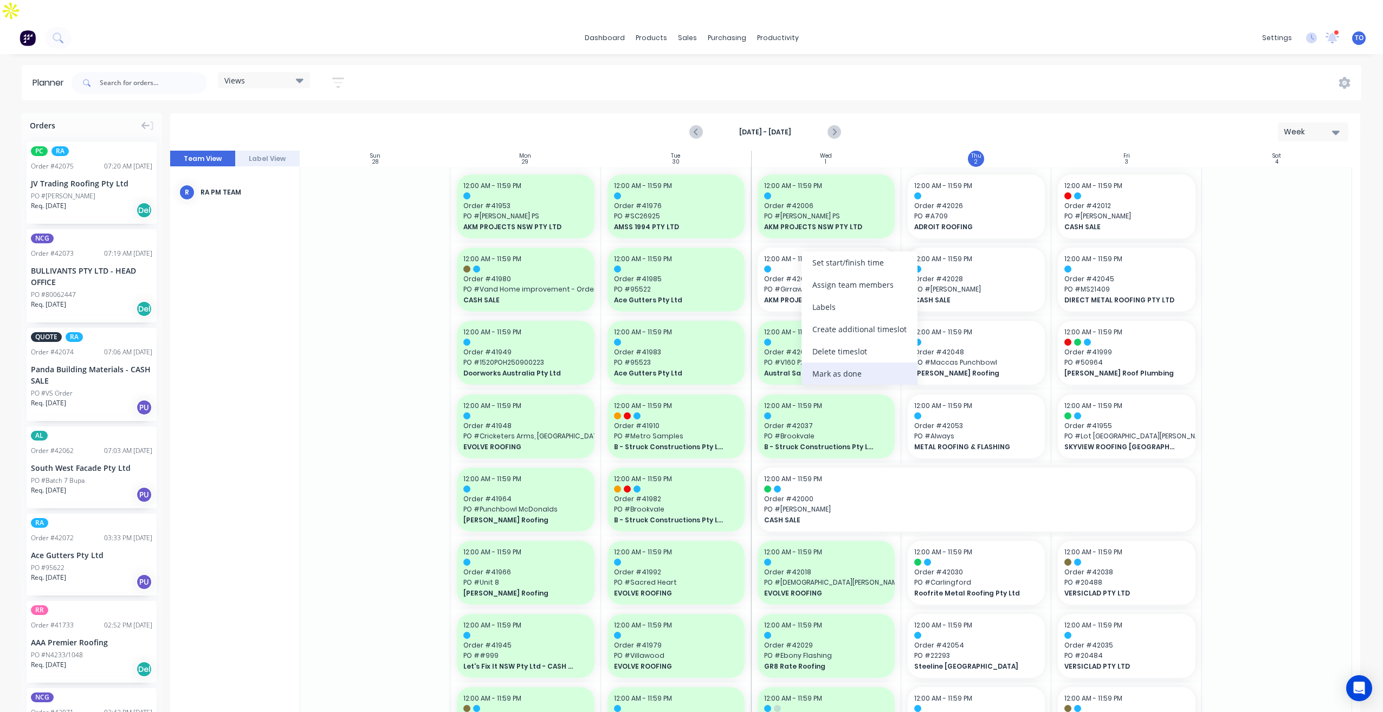
click at [851, 379] on div "Mark as done" at bounding box center [860, 374] width 116 height 22
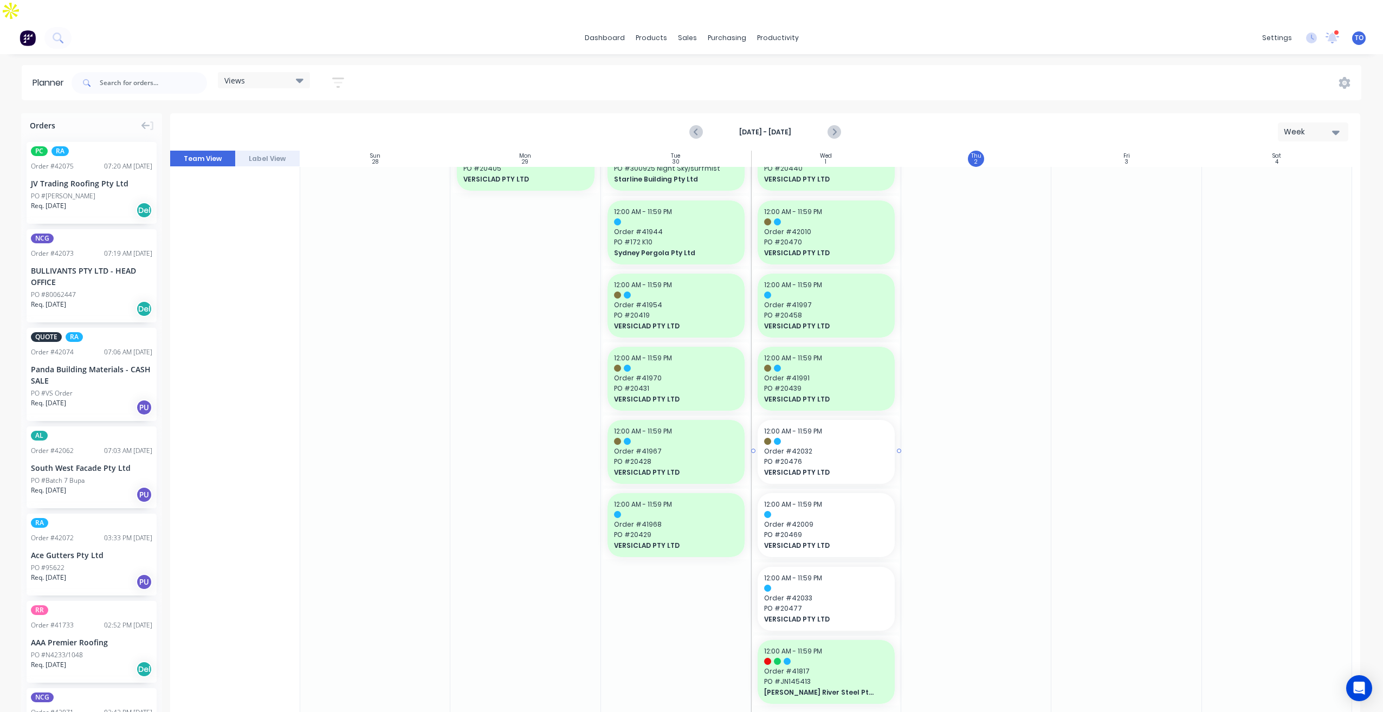
scroll to position [992, 0]
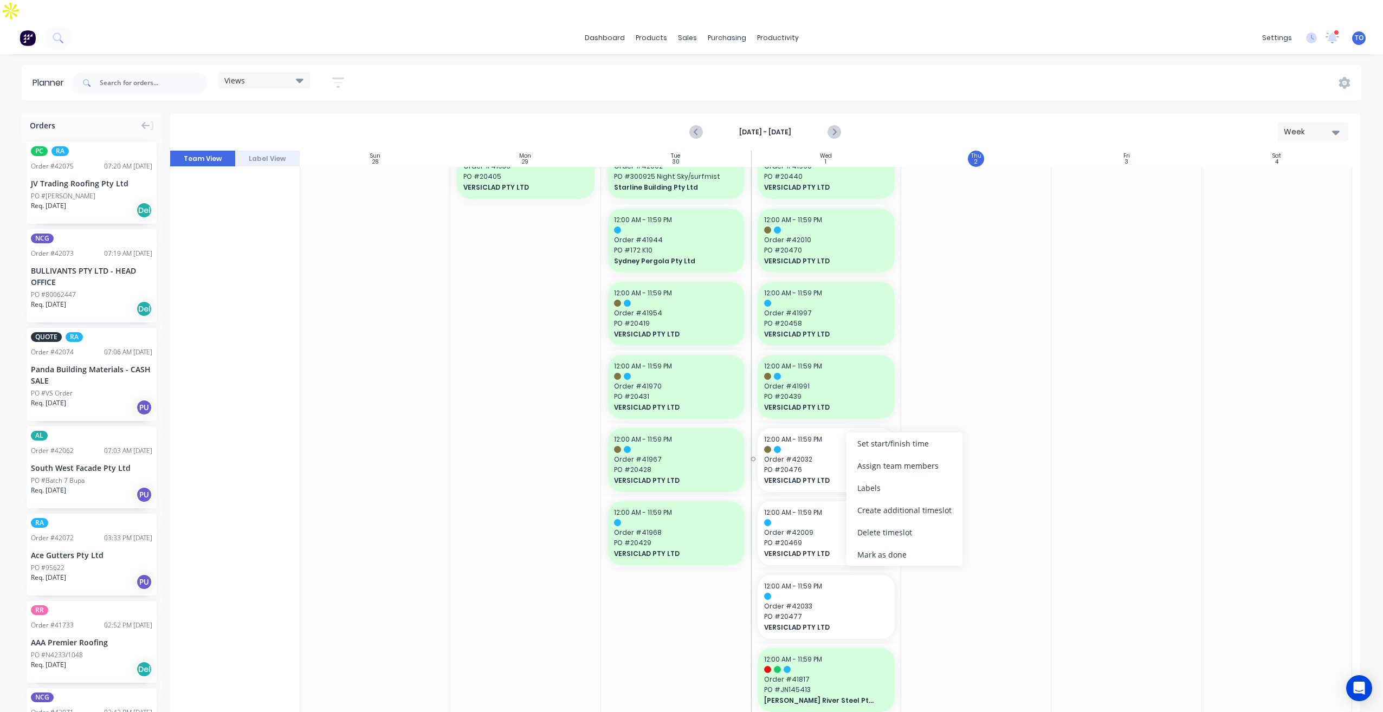
click at [808, 476] on span "VERSICLAD PTY LTD" at bounding box center [820, 481] width 112 height 10
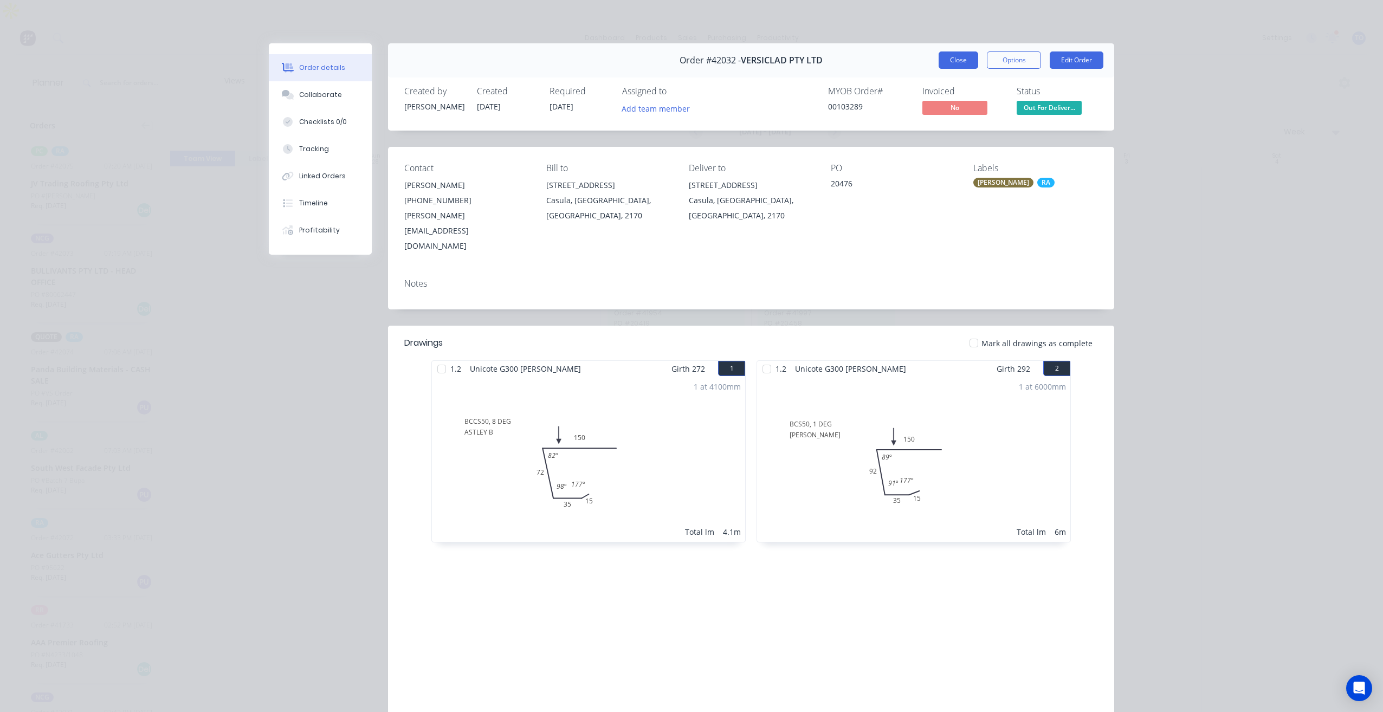
click at [952, 57] on button "Close" at bounding box center [959, 59] width 40 height 17
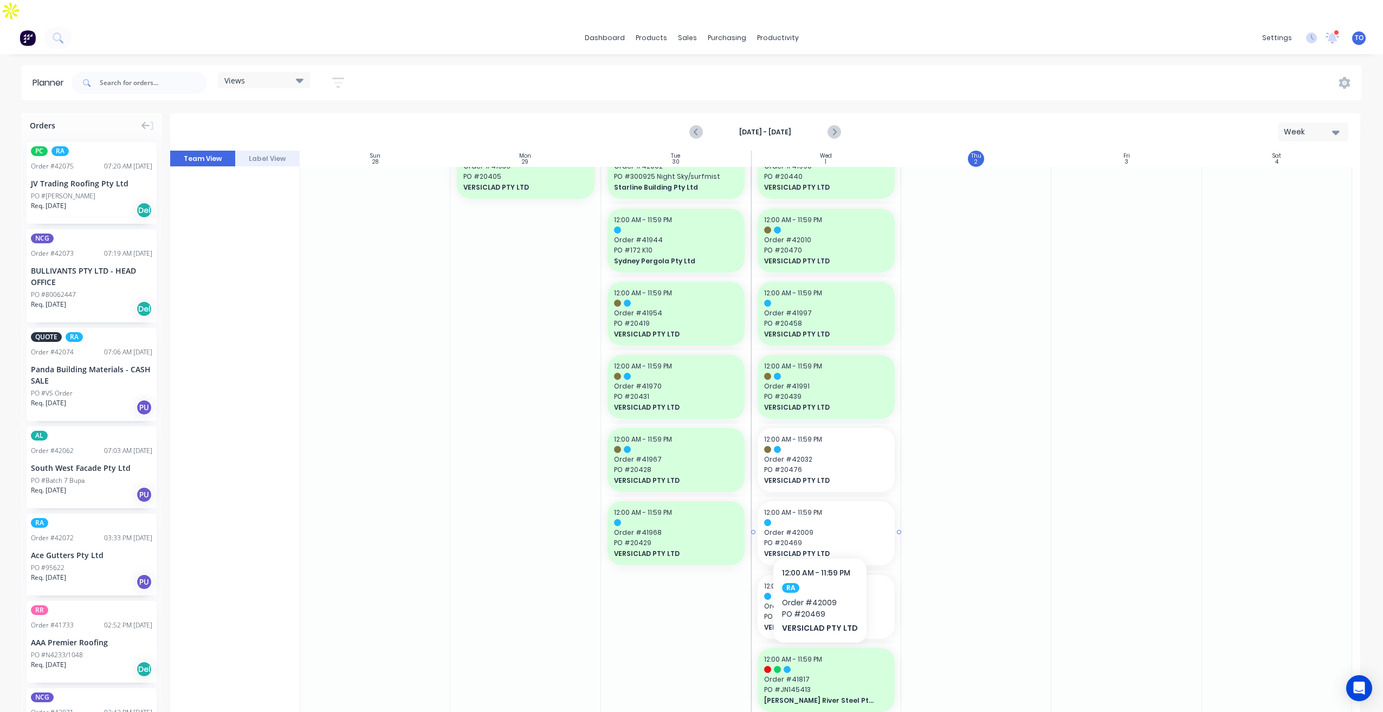
click at [818, 538] on span "PO # 20469" at bounding box center [826, 543] width 124 height 10
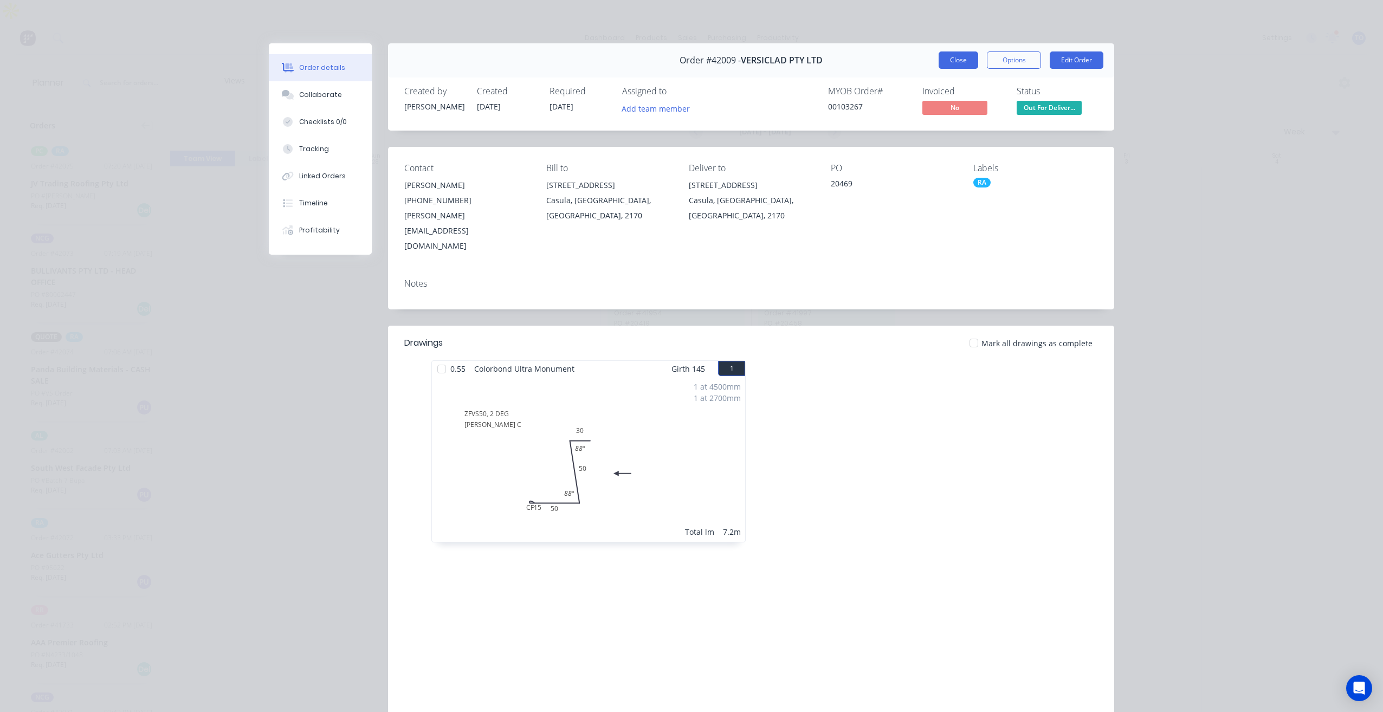
click at [946, 60] on button "Close" at bounding box center [959, 59] width 40 height 17
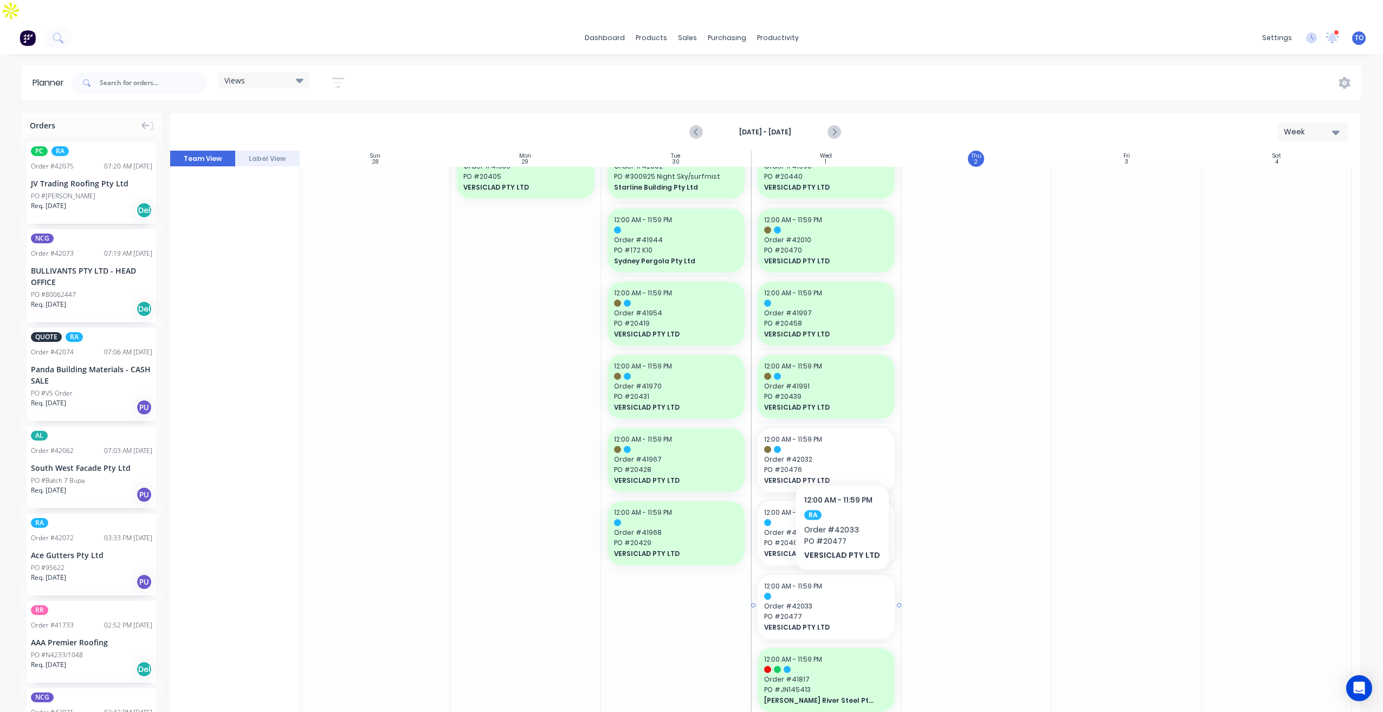
click at [840, 602] on span "Order # 42033" at bounding box center [826, 607] width 124 height 10
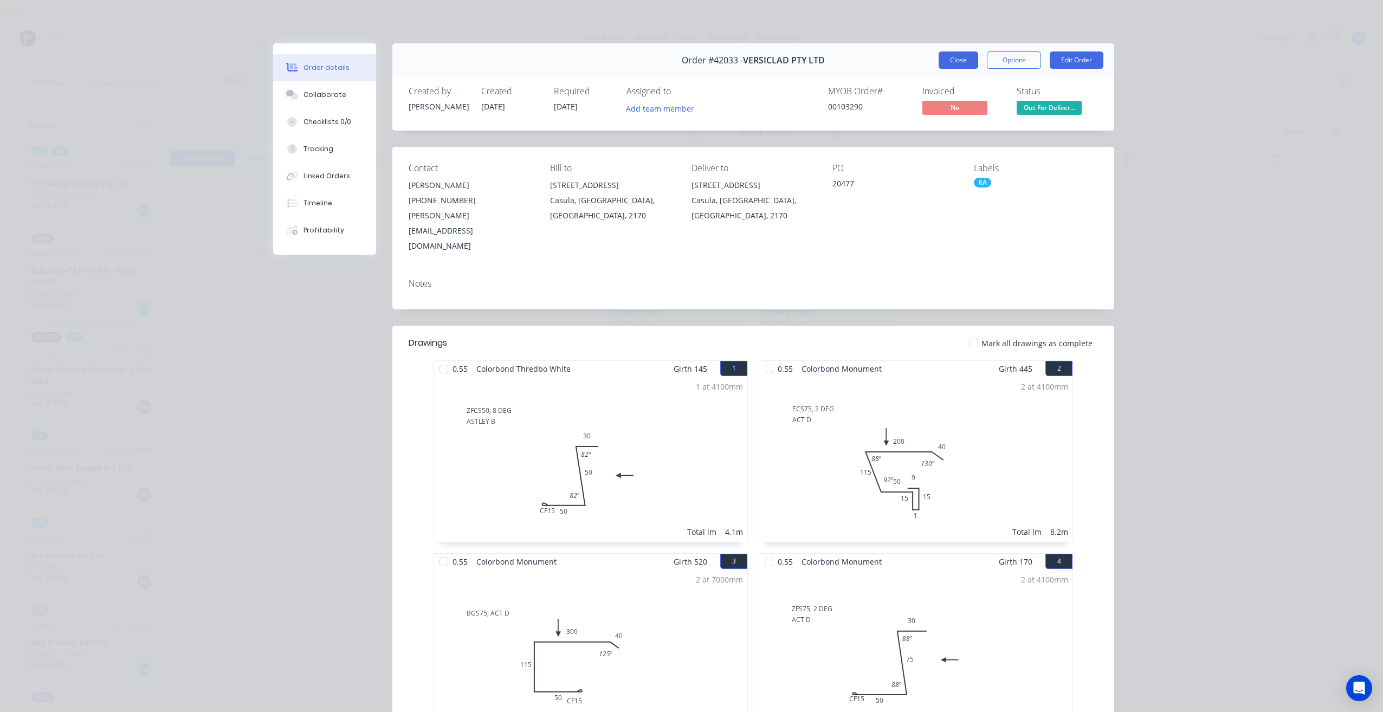
click at [952, 57] on button "Close" at bounding box center [959, 59] width 40 height 17
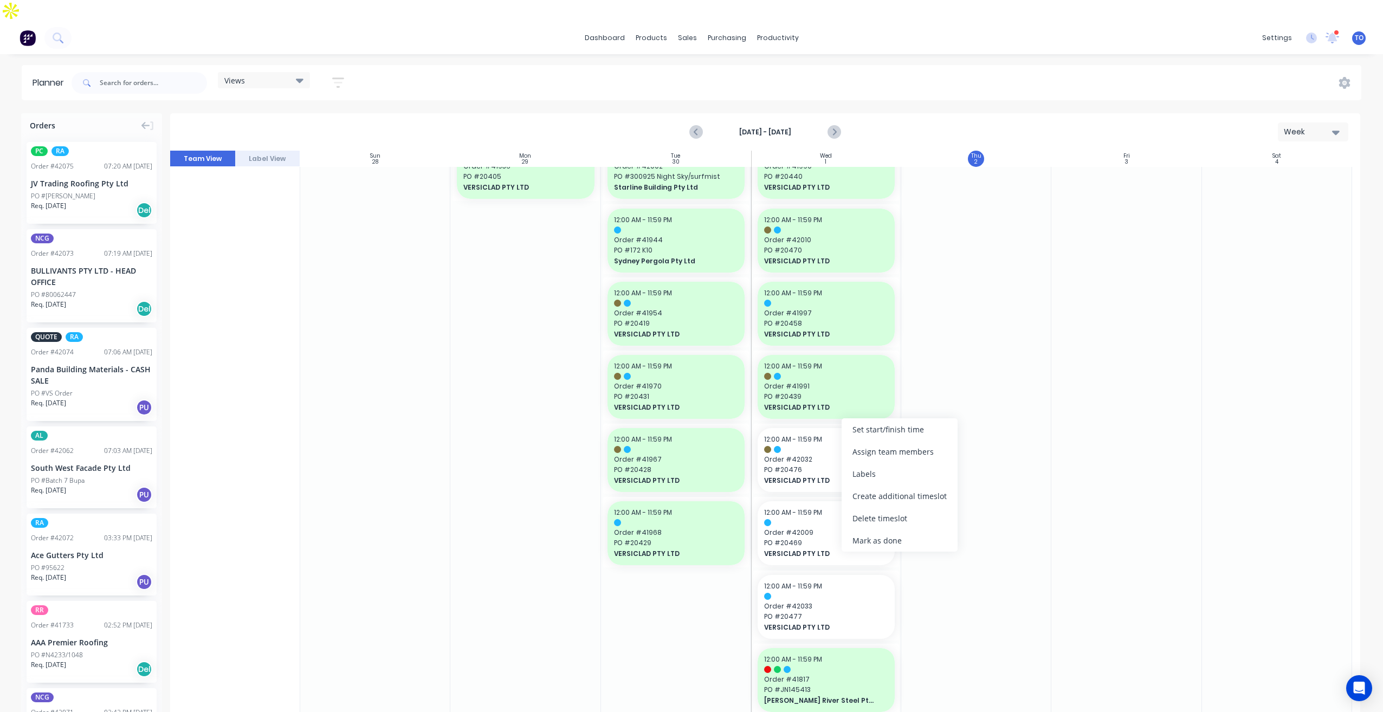
click at [866, 538] on div "Mark as done" at bounding box center [900, 541] width 116 height 22
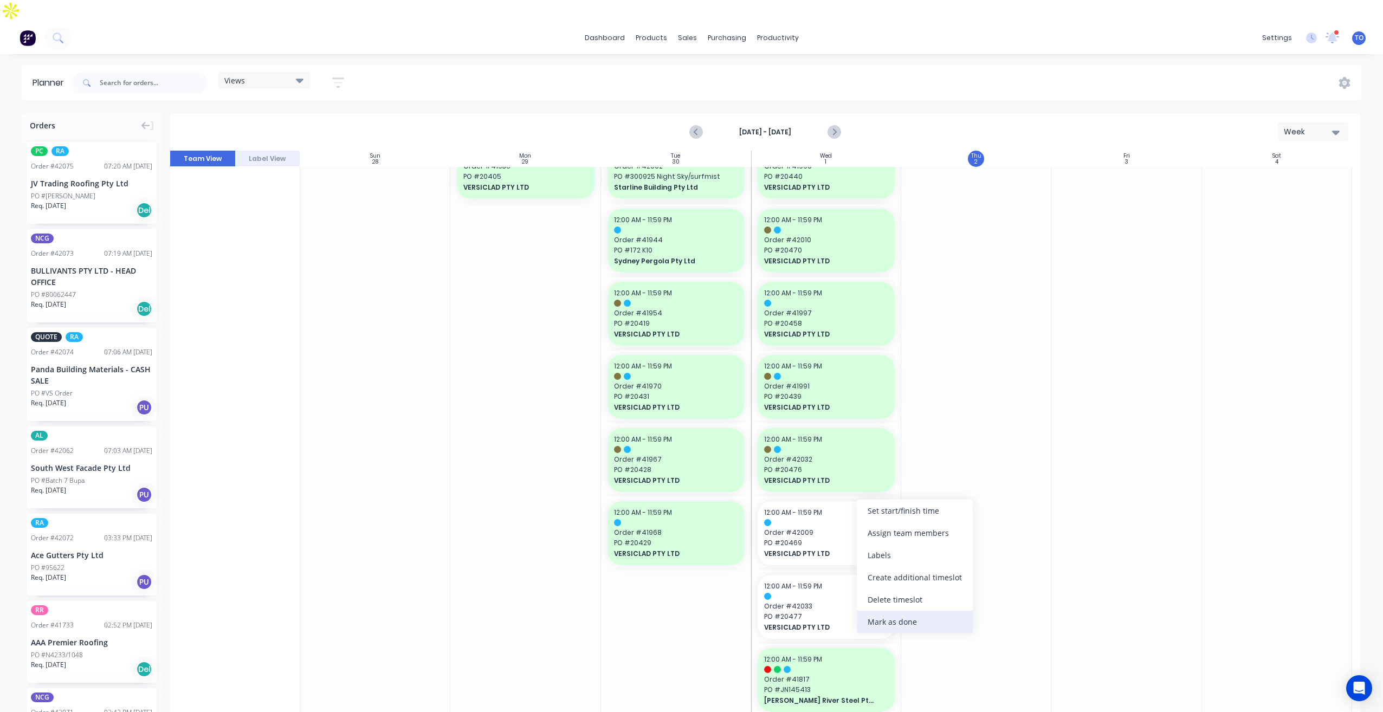
click at [872, 618] on div "Mark as done" at bounding box center [915, 622] width 116 height 22
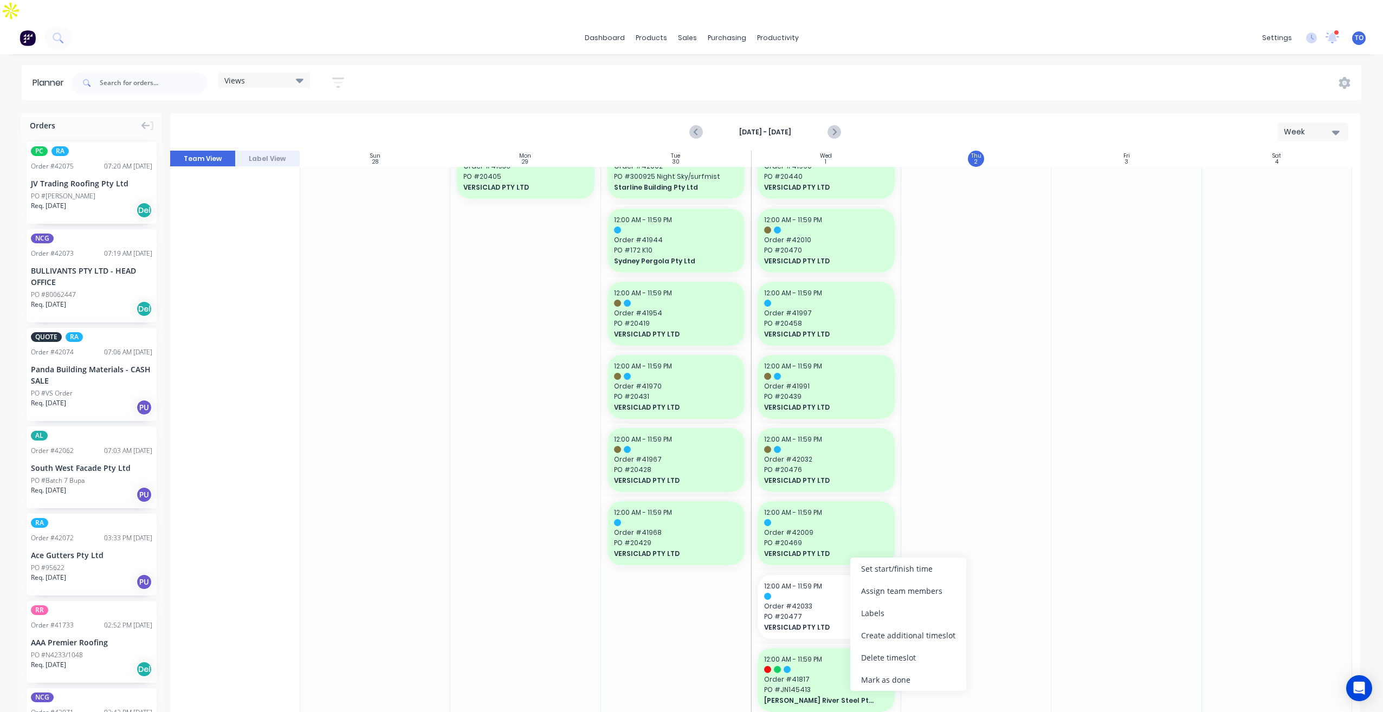
click at [867, 674] on div "Mark as done" at bounding box center [908, 680] width 116 height 22
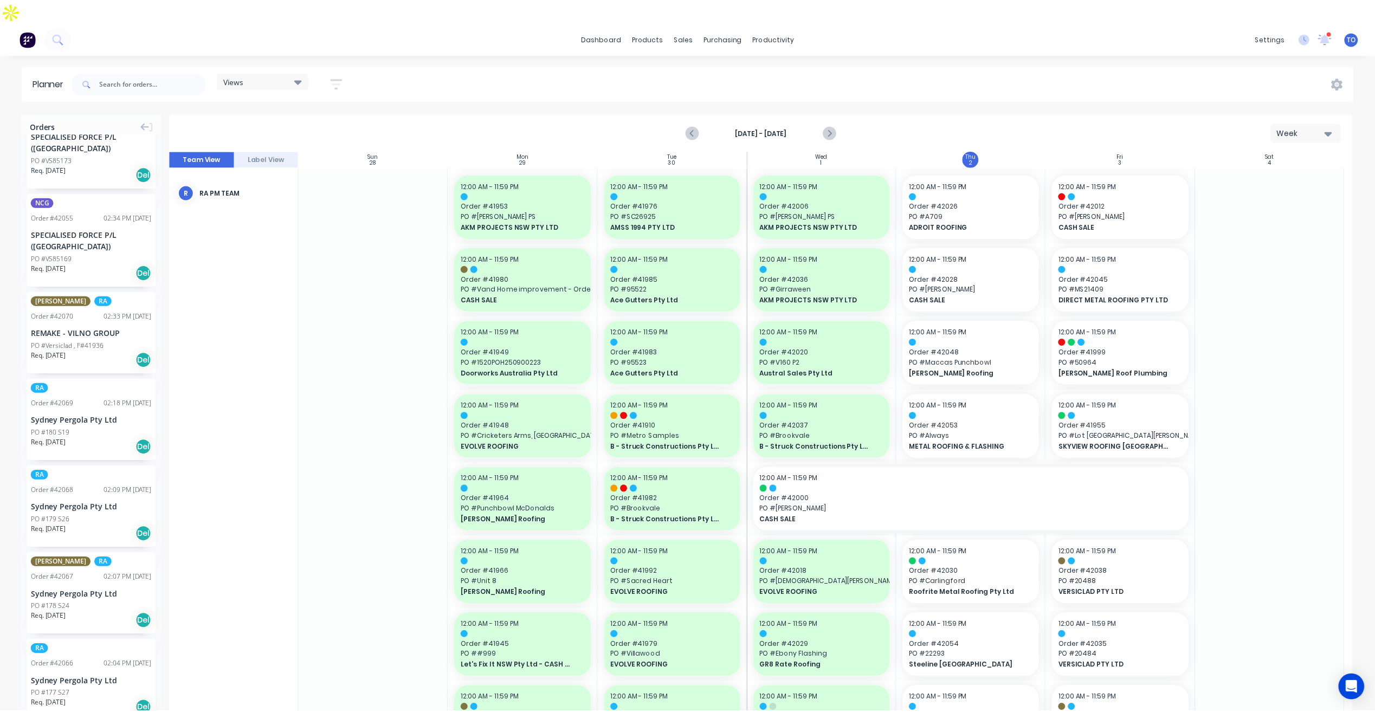
scroll to position [596, 0]
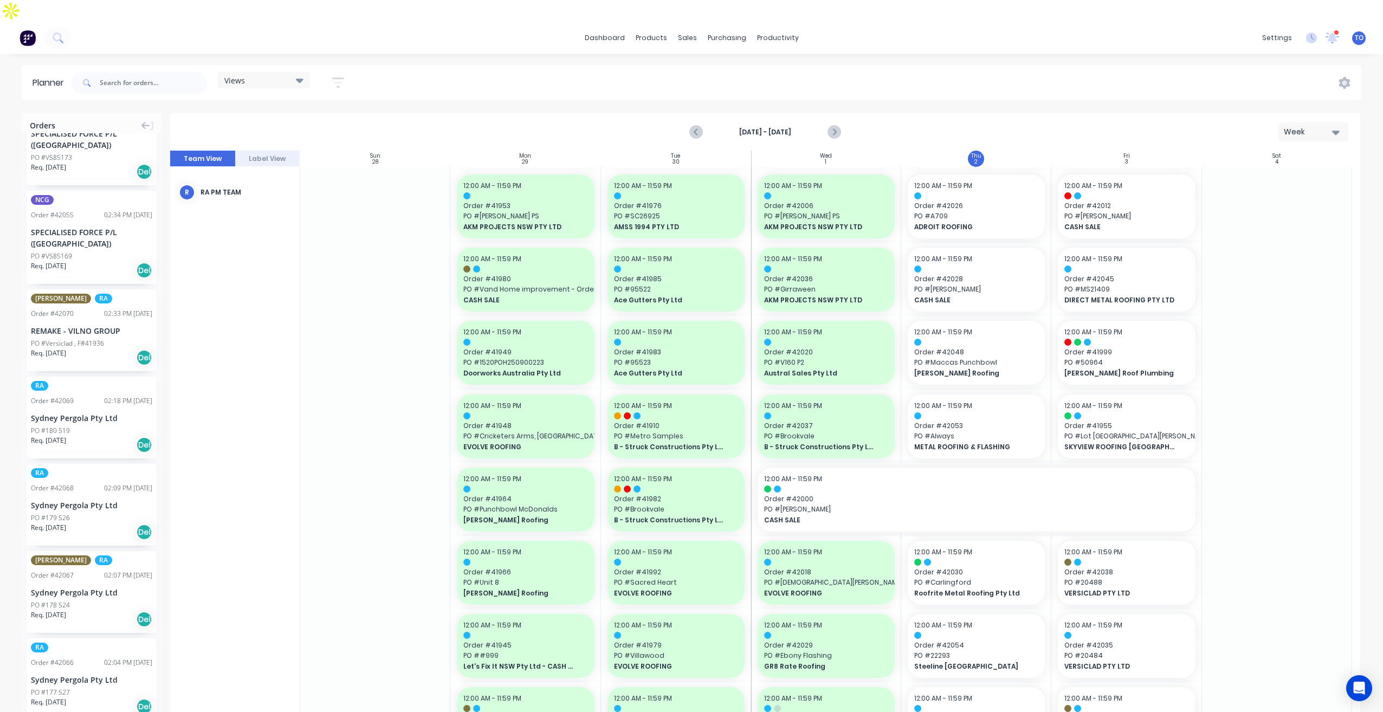
click at [99, 330] on div "PC RA Order # 42075 07:20 AM 02/10/25 JV Trading Roofing Pty Ltd PO #Oran Park …" at bounding box center [91, 424] width 141 height 582
click at [104, 348] on div "Req. 02/10/25 Del" at bounding box center [91, 357] width 121 height 18
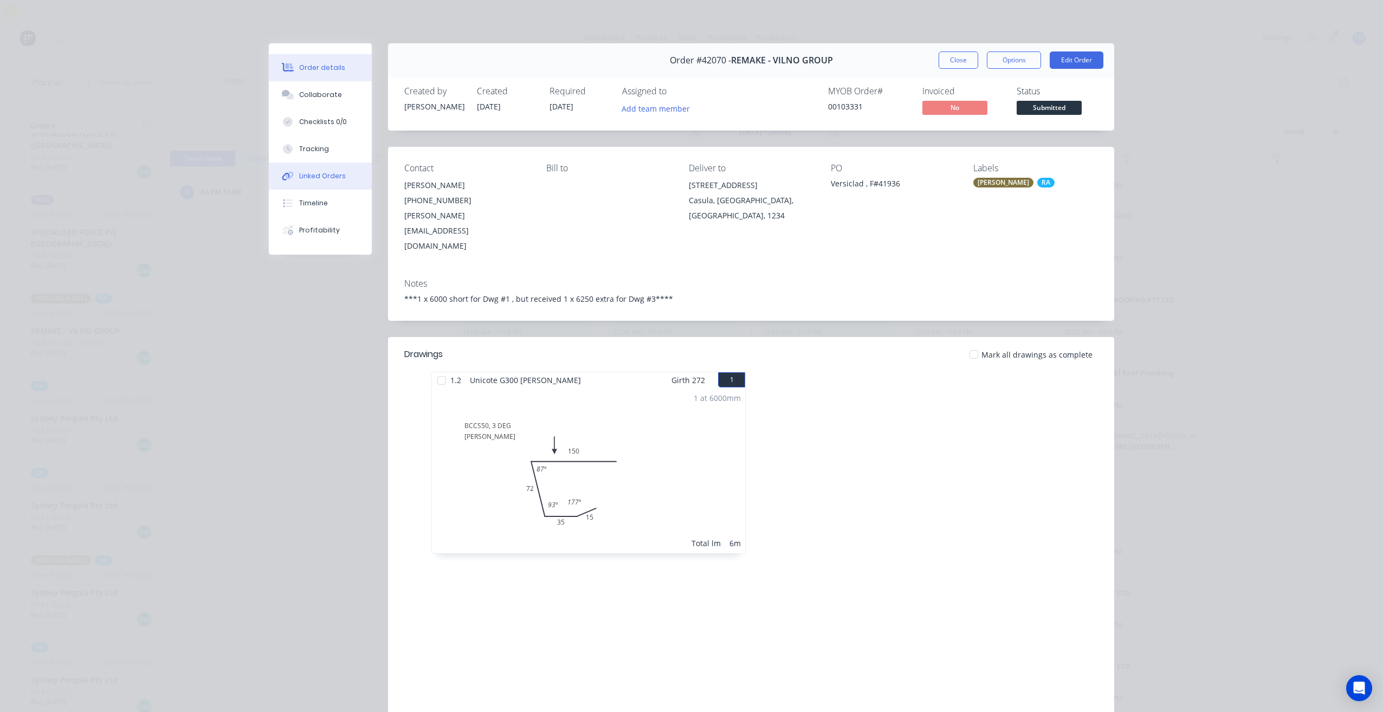
click at [312, 170] on button "Linked Orders" at bounding box center [320, 176] width 103 height 27
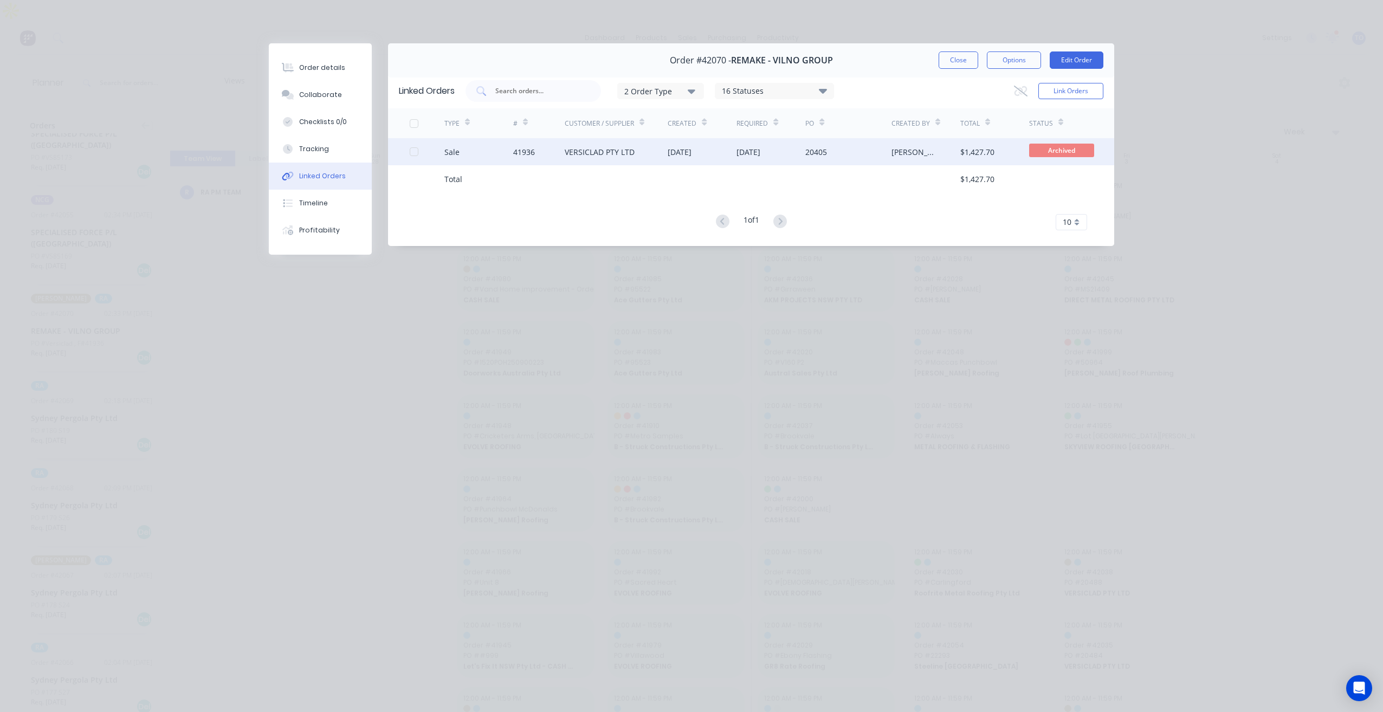
click at [638, 159] on div "VERSICLAD PTY LTD" at bounding box center [617, 151] width 104 height 27
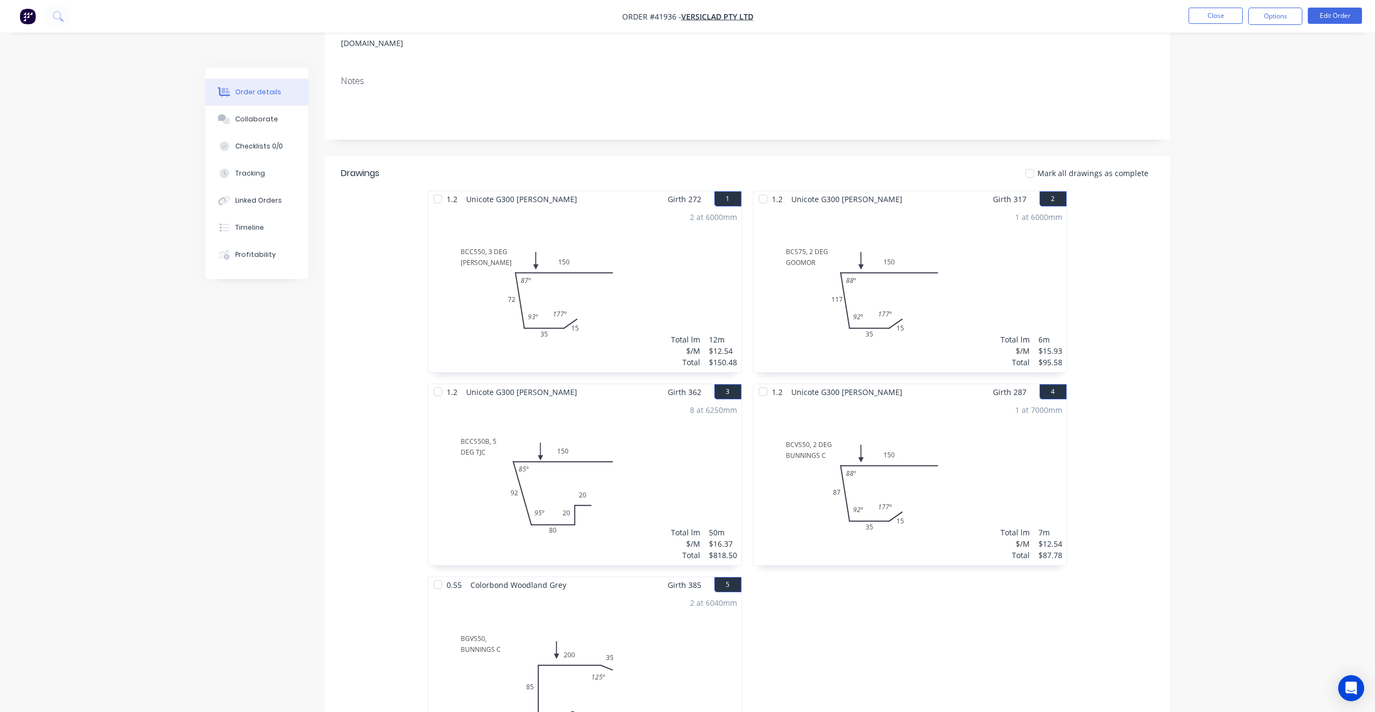
scroll to position [16, 0]
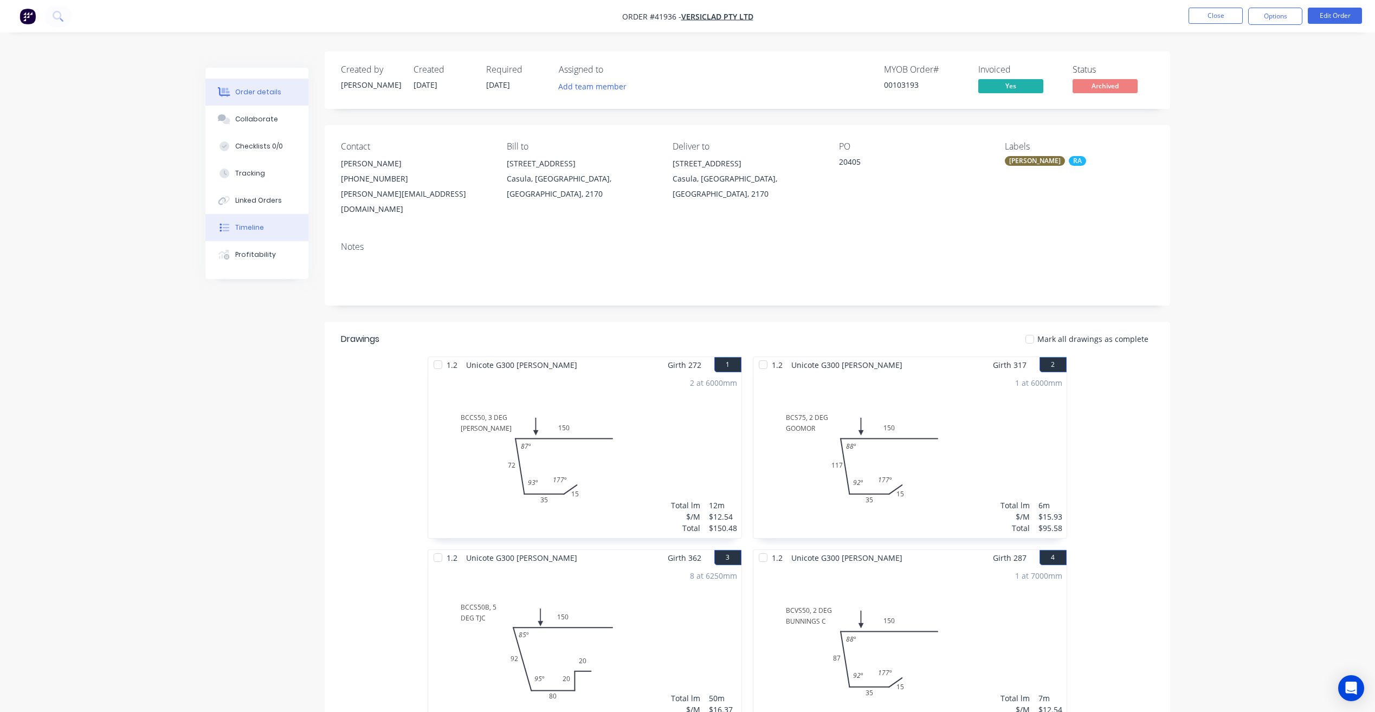
click at [256, 215] on button "Timeline" at bounding box center [256, 227] width 103 height 27
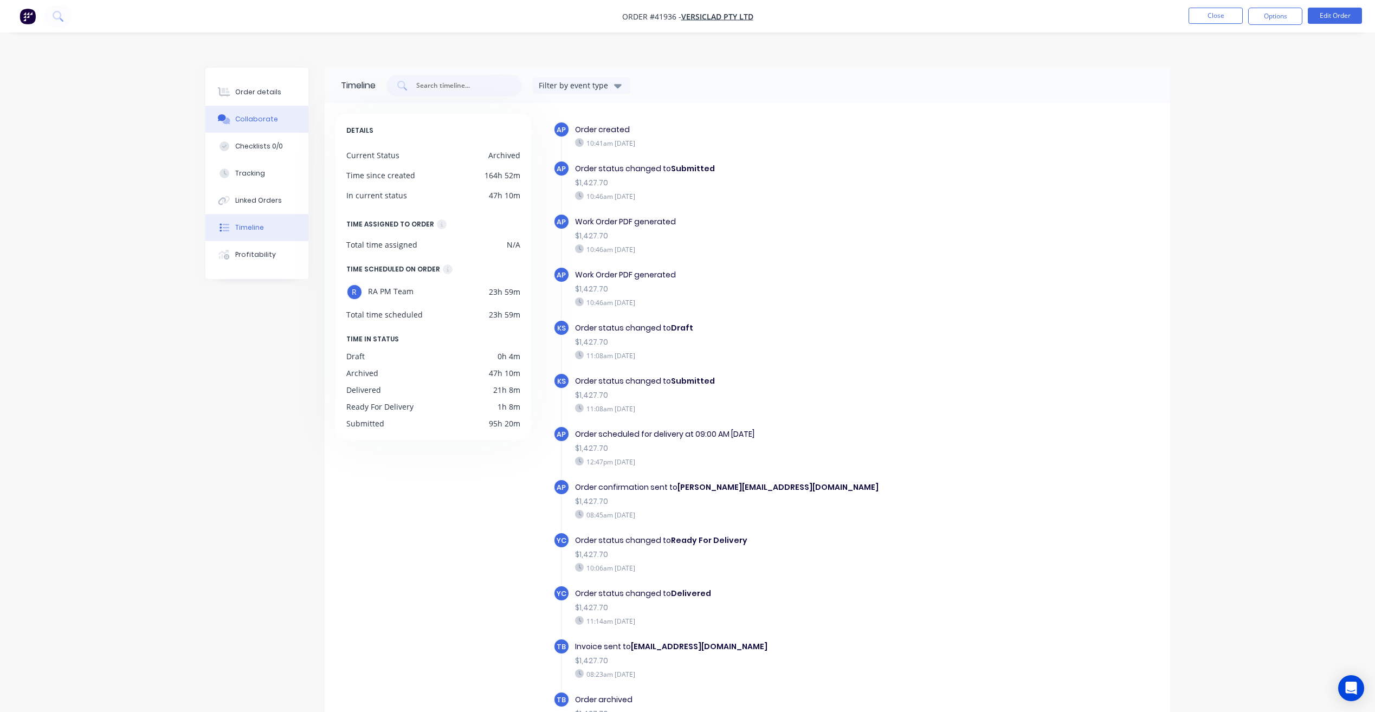
click at [248, 114] on div "Collaborate" at bounding box center [256, 119] width 43 height 10
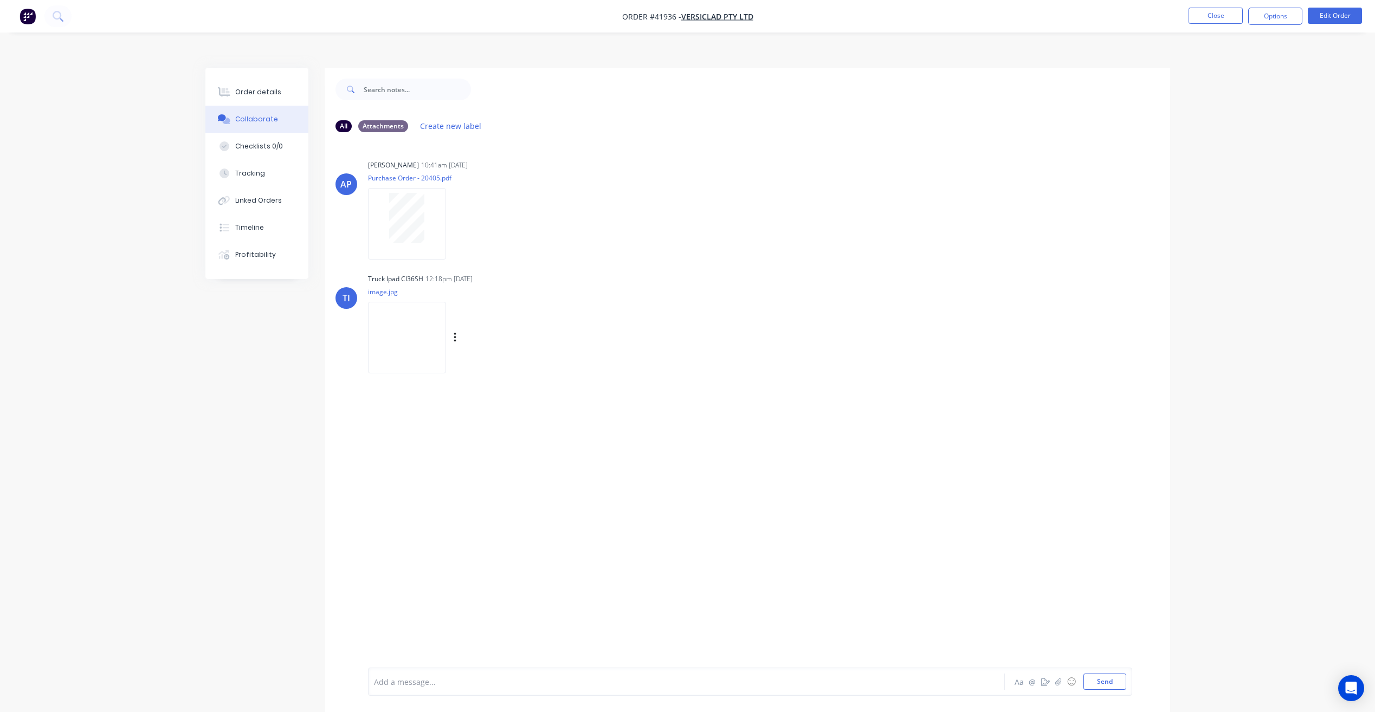
click at [402, 302] on img at bounding box center [407, 337] width 78 height 71
click at [241, 79] on button "Order details" at bounding box center [256, 92] width 103 height 27
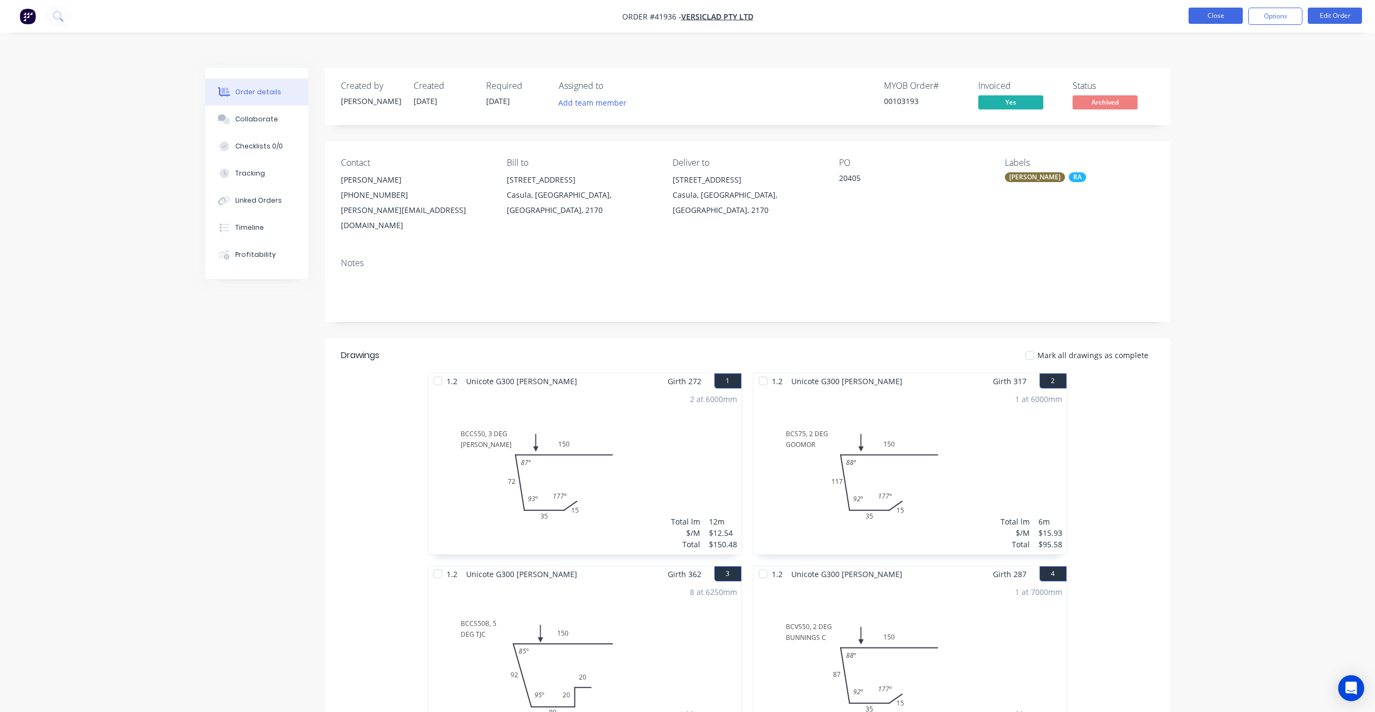
click at [1225, 11] on button "Close" at bounding box center [1216, 16] width 54 height 16
